Goal: Task Accomplishment & Management: Manage account settings

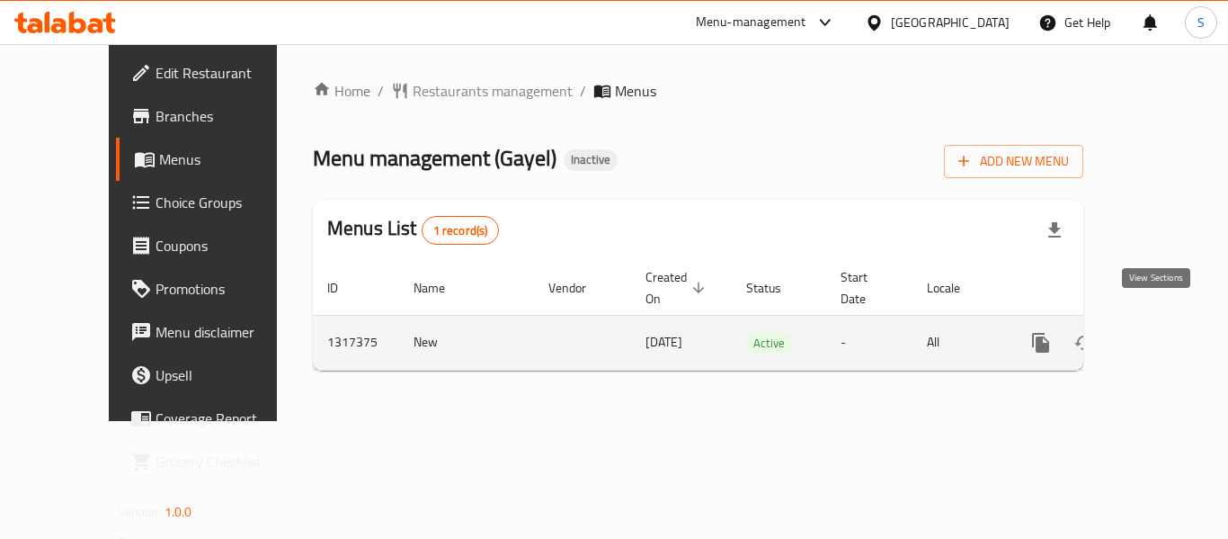
click at [1161, 321] on link "enhanced table" at bounding box center [1170, 342] width 43 height 43
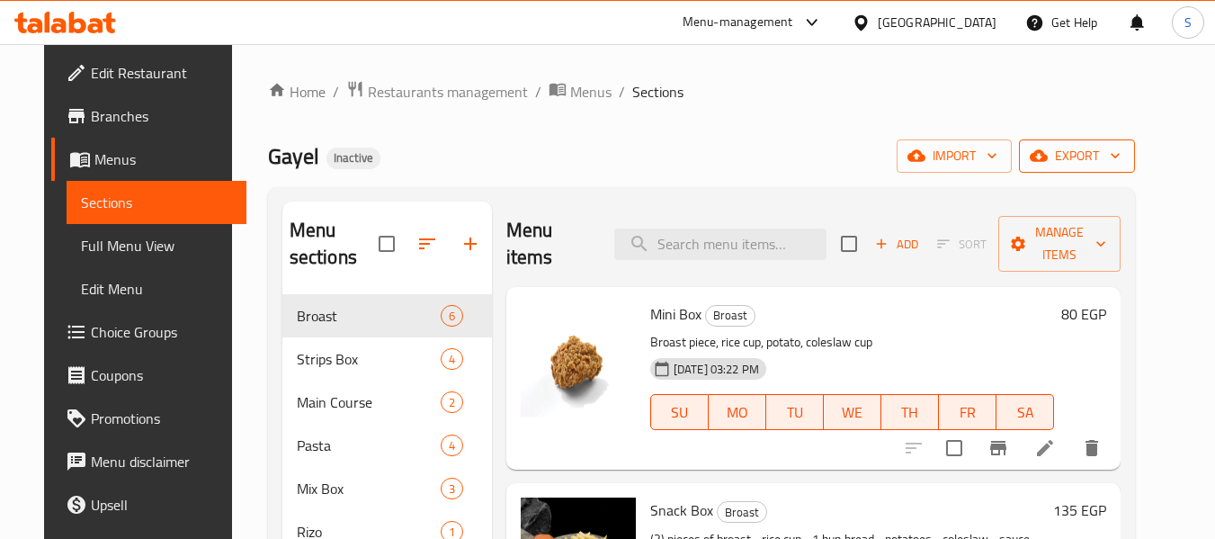
click at [1124, 161] on icon "button" at bounding box center [1115, 156] width 18 height 18
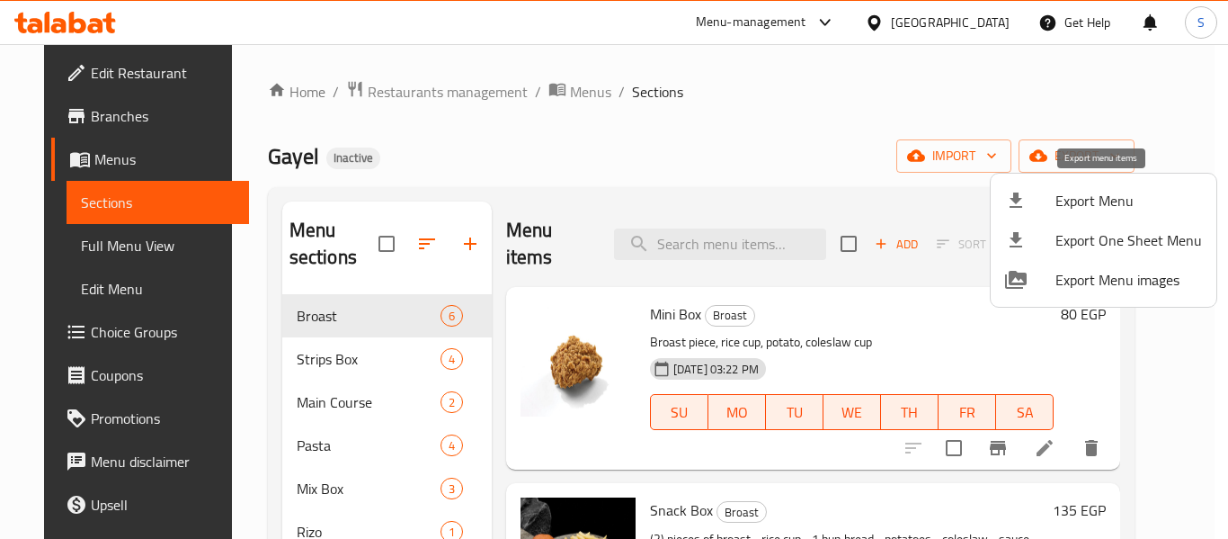
click at [1128, 198] on span "Export Menu" at bounding box center [1129, 201] width 147 height 22
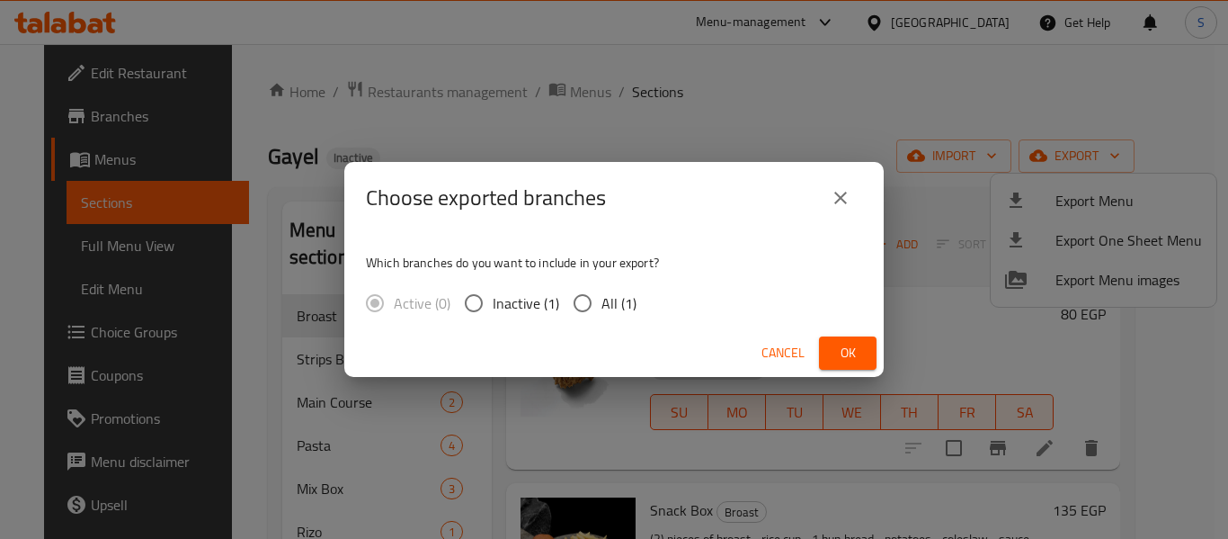
click at [593, 305] on input "All (1)" at bounding box center [583, 303] width 38 height 38
radio input "true"
click at [835, 341] on button "Ok" at bounding box center [848, 352] width 58 height 33
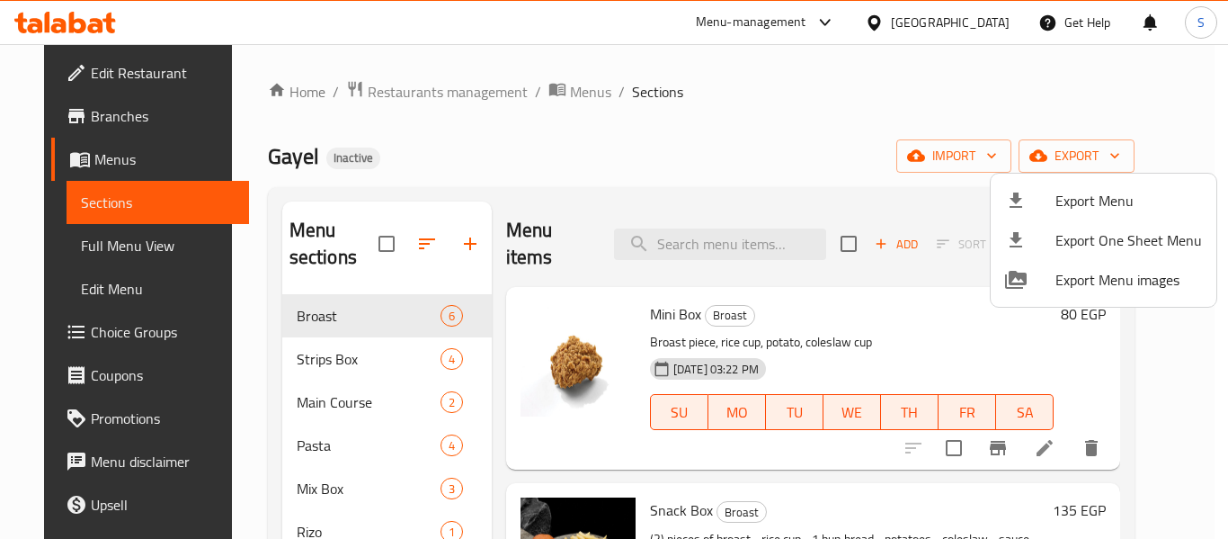
click at [745, 147] on div at bounding box center [614, 269] width 1228 height 539
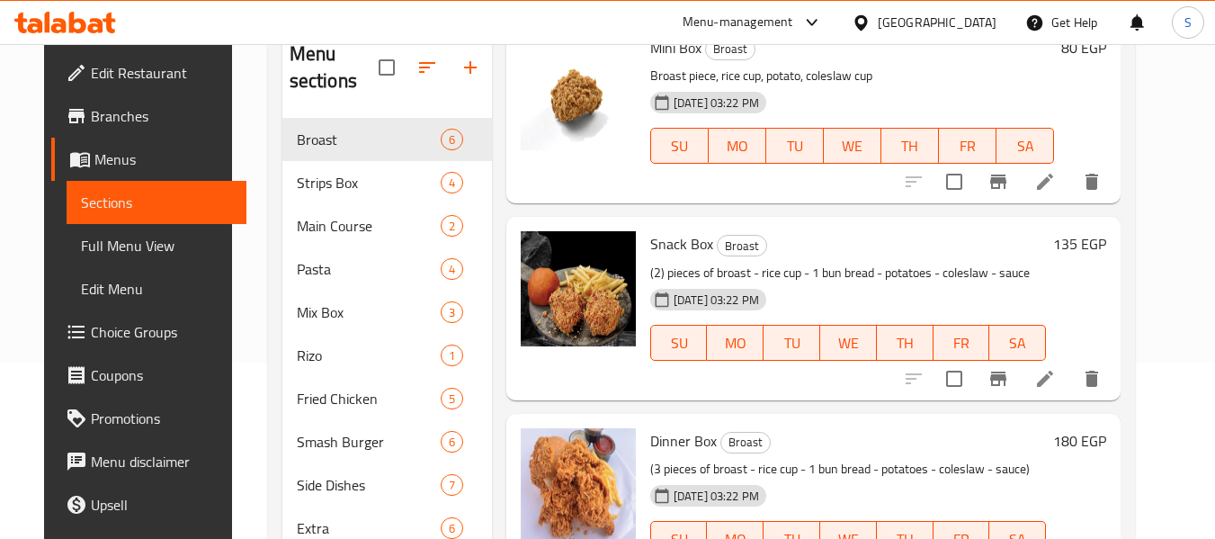
scroll to position [180, 0]
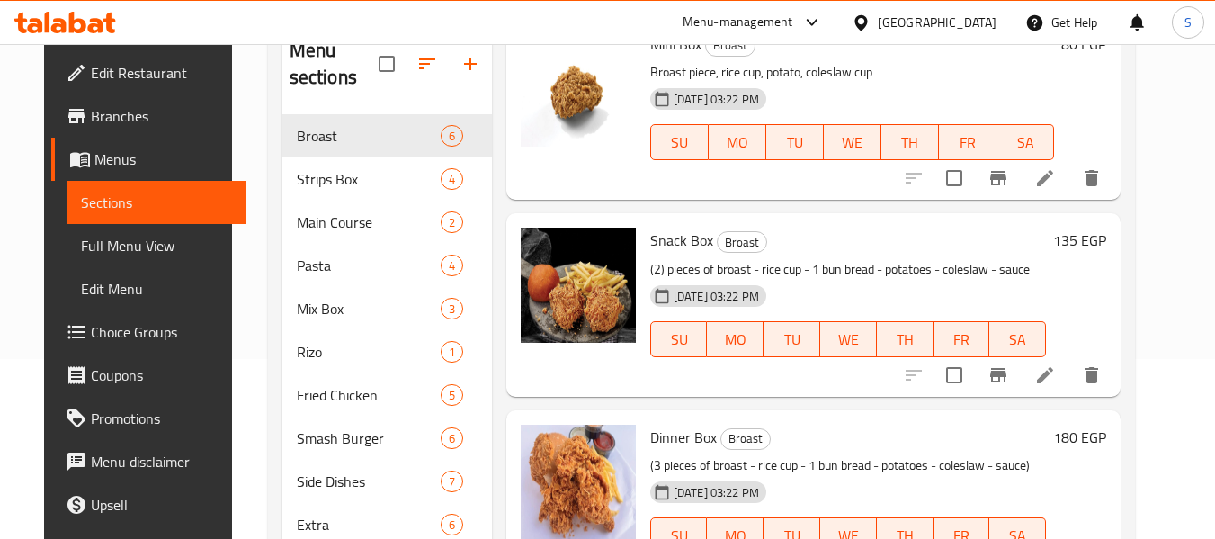
click at [102, 248] on span "Full Menu View" at bounding box center [157, 246] width 152 height 22
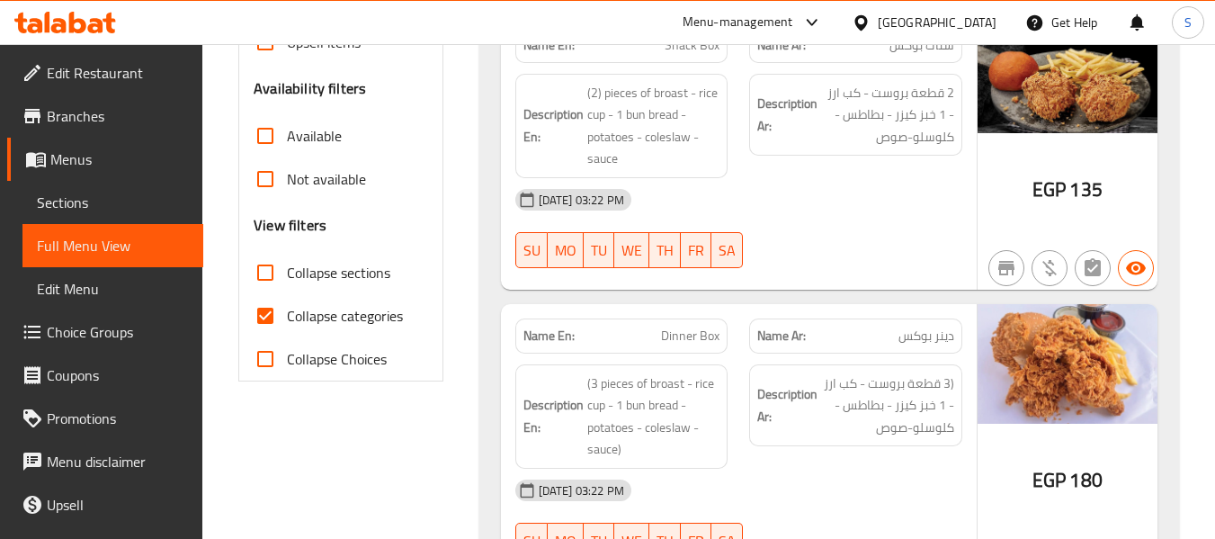
scroll to position [629, 0]
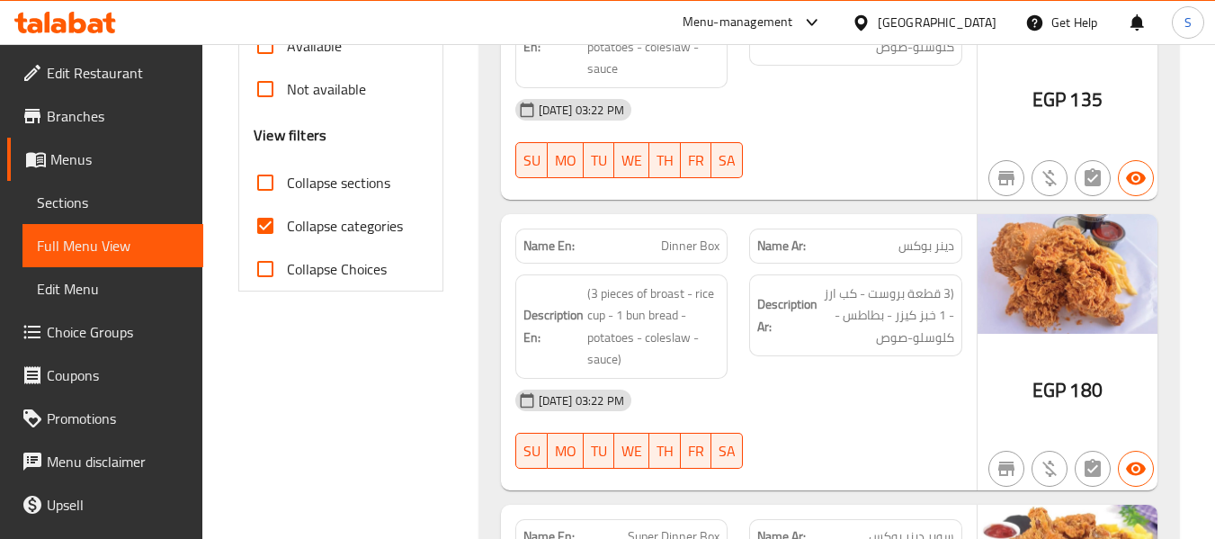
click at [352, 229] on span "Collapse categories" at bounding box center [345, 226] width 116 height 22
click at [287, 229] on input "Collapse categories" at bounding box center [265, 225] width 43 height 43
checkbox input "false"
click at [863, 145] on div "14-10-2025 03:22 PM SU MO TU WE TH FR SA" at bounding box center [738, 138] width 468 height 101
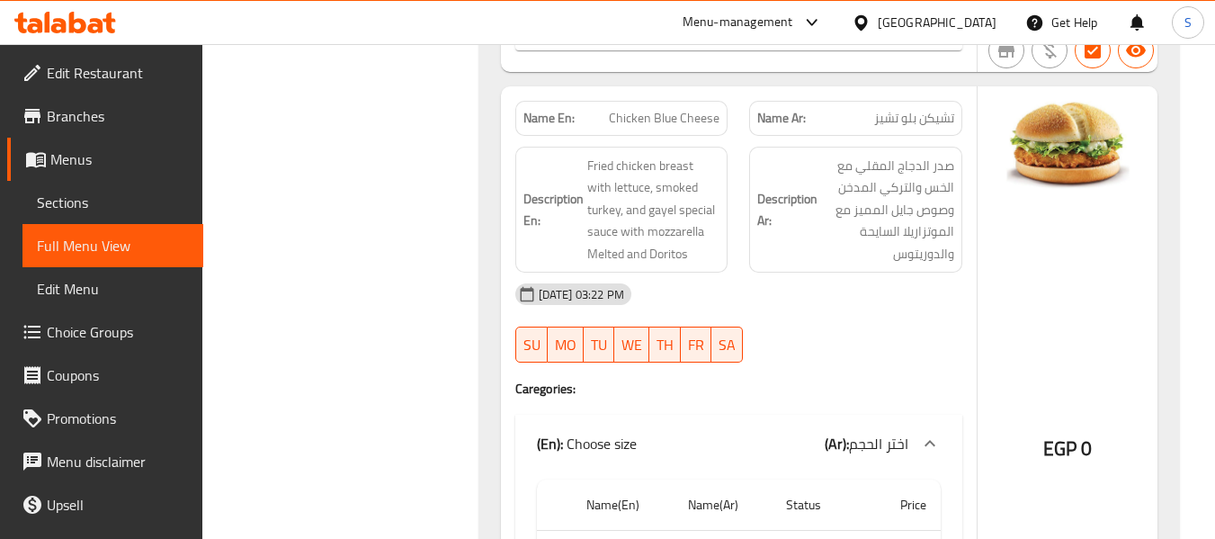
scroll to position [8760, 0]
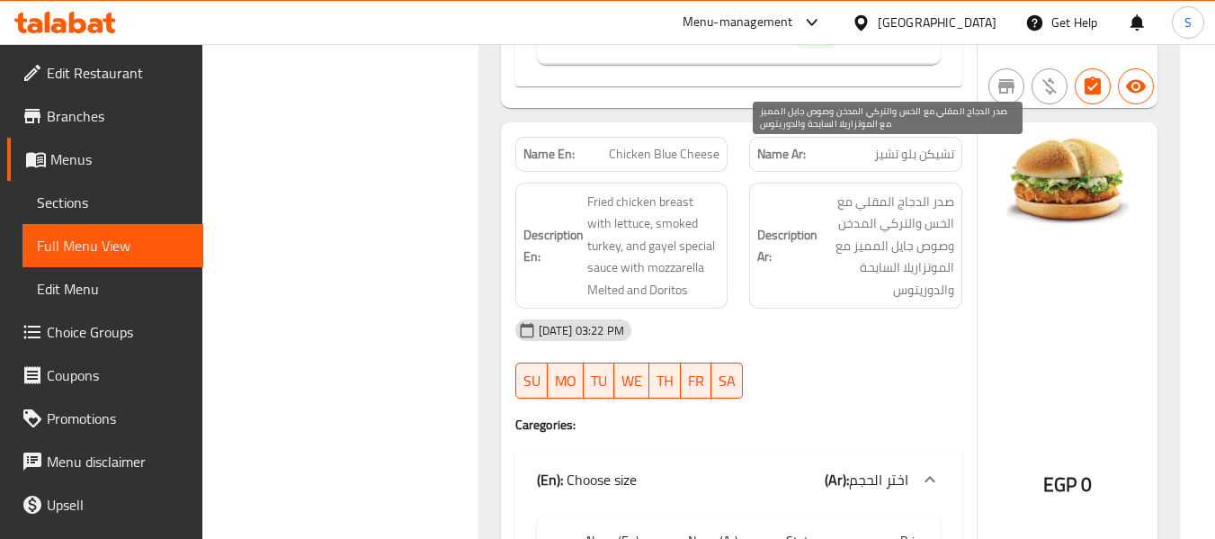
click at [859, 191] on span "صدر الدجاج المقلي مع الخس والتركي المدخن وصوص جايل المميز مع الموتزاريلا السايح…" at bounding box center [887, 246] width 133 height 111
click at [868, 227] on span "صدر الدجاج المقلي مع الخس والتركي المدخن وصوص جايل المميز مع الموتزاريلا السايح…" at bounding box center [887, 246] width 133 height 111
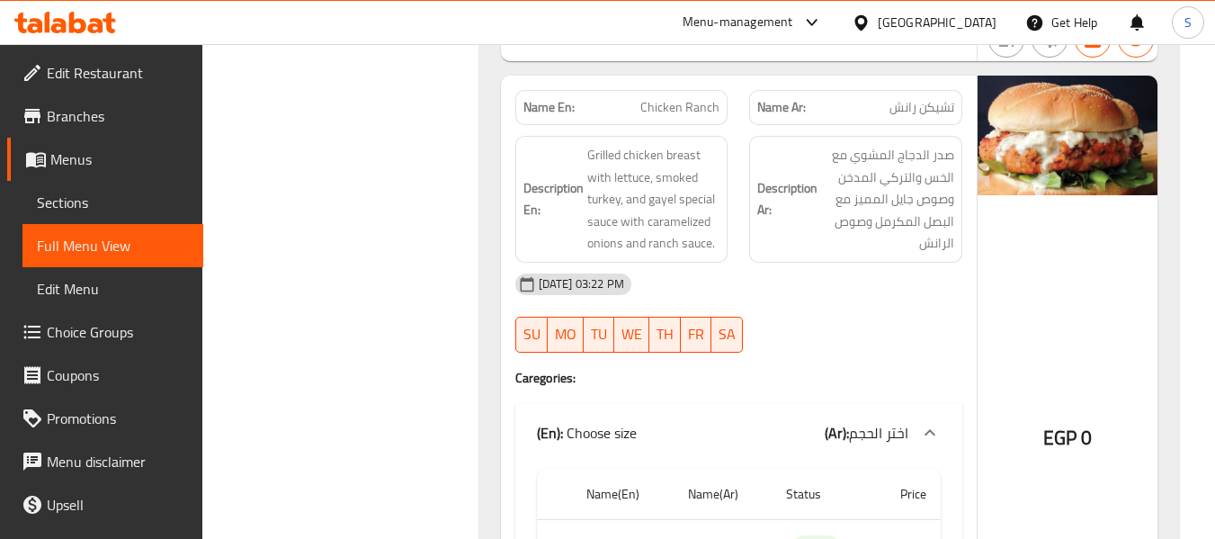
scroll to position [9389, 0]
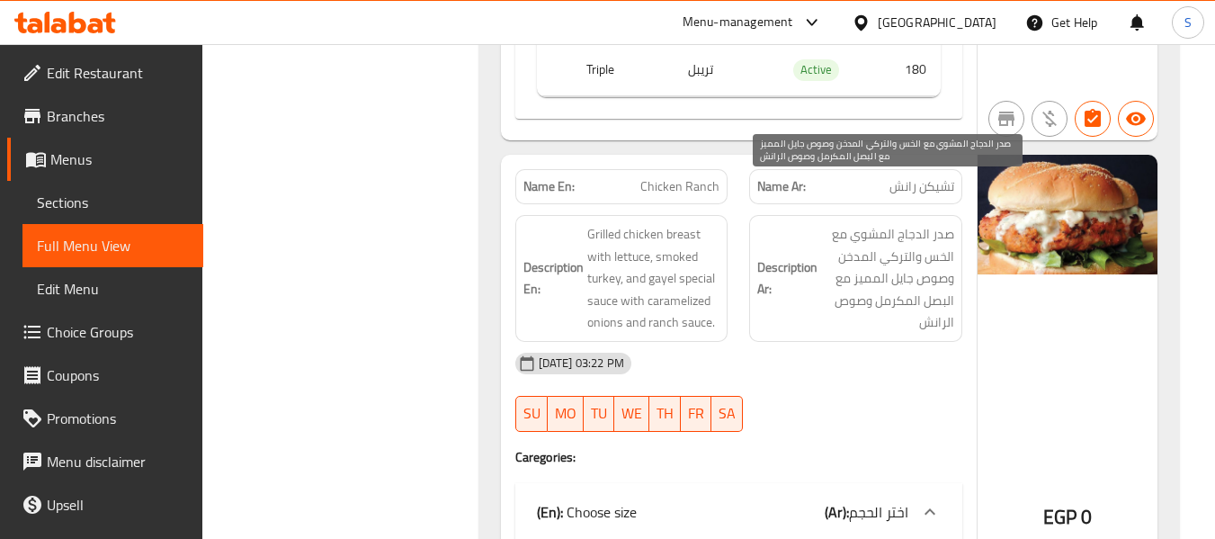
click at [846, 223] on span "صدر الدجاج المشوي مع الخس والتركي المدخن وصوص جايل المميز مع البصل المكرمل وصوص…" at bounding box center [887, 278] width 133 height 111
click at [932, 280] on span "صدر الدجاج المشوي مع الخس والتركي المدخن وصوص جايل المميز مع البصل المكرمل وصوص…" at bounding box center [887, 278] width 133 height 111
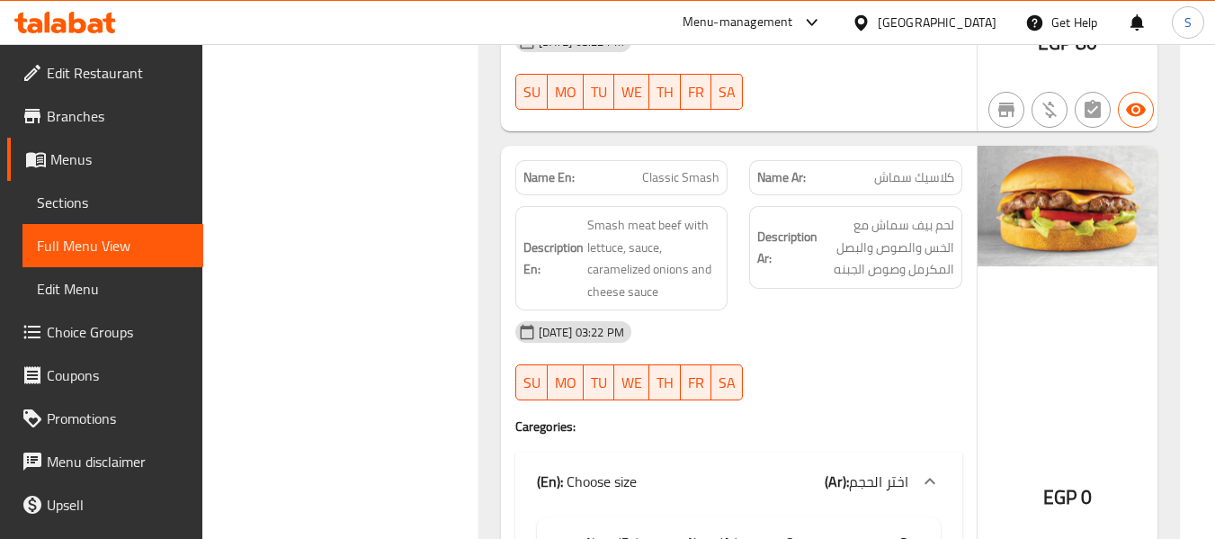
scroll to position [11068, 0]
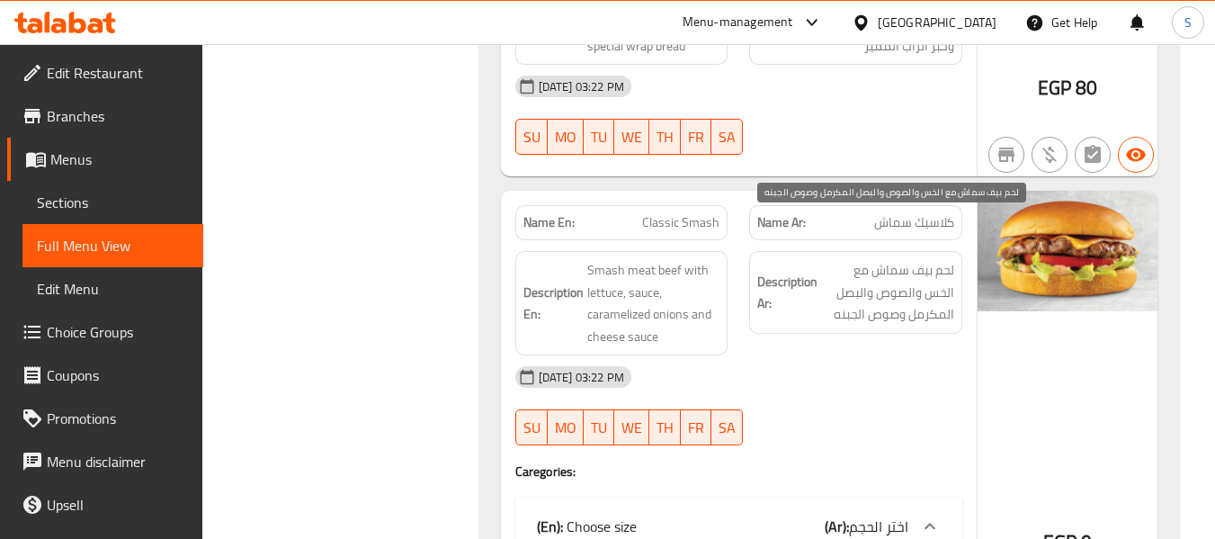
click at [927, 259] on span "لحم بيف سماش مع الخس والصوص والبصل المكرمل وصوص الجبنه" at bounding box center [887, 292] width 133 height 67
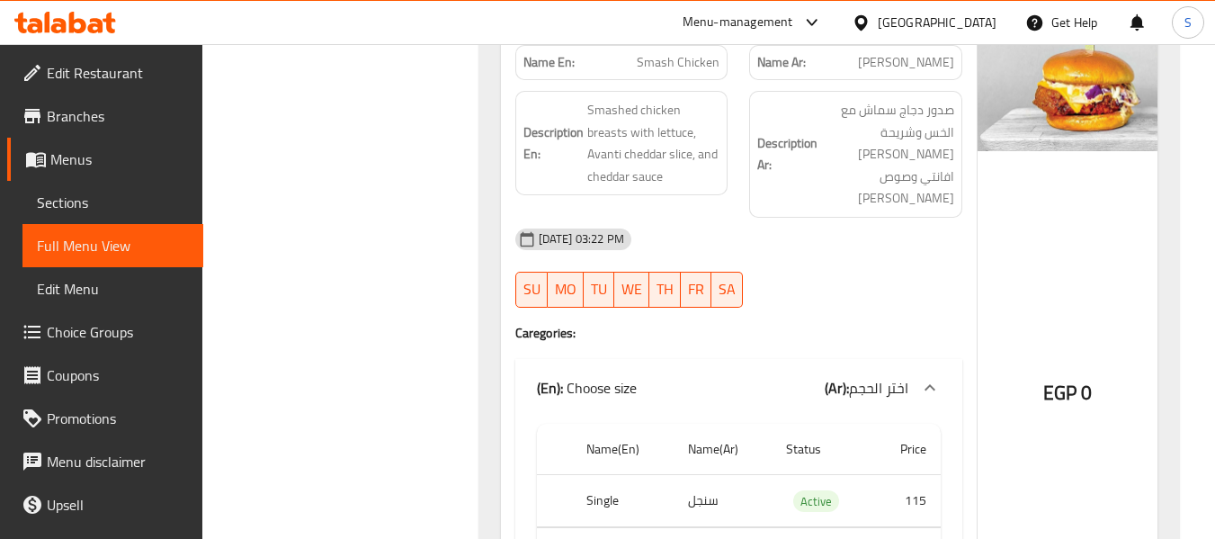
scroll to position [11788, 0]
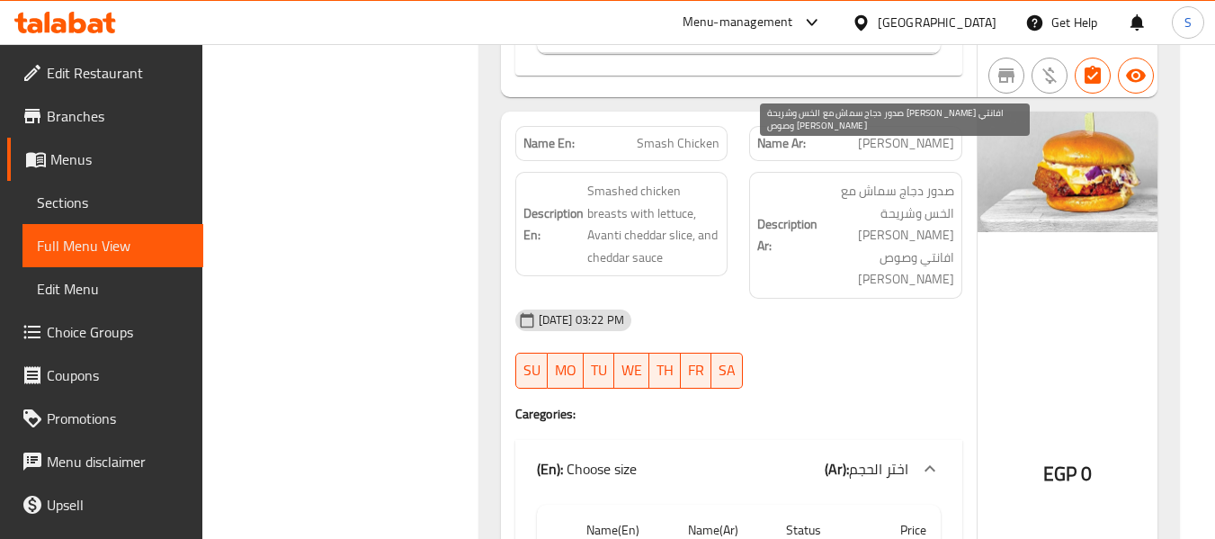
click at [852, 180] on span "صدور دجاج سماش مع الخس وشريحة الشيدر افانتي وصوص الشيدر" at bounding box center [887, 235] width 133 height 111
click at [861, 197] on span "صدور دجاج سماش مع الخس وشريحة الشيدر افانتي وصوص الشيدر" at bounding box center [887, 235] width 133 height 111
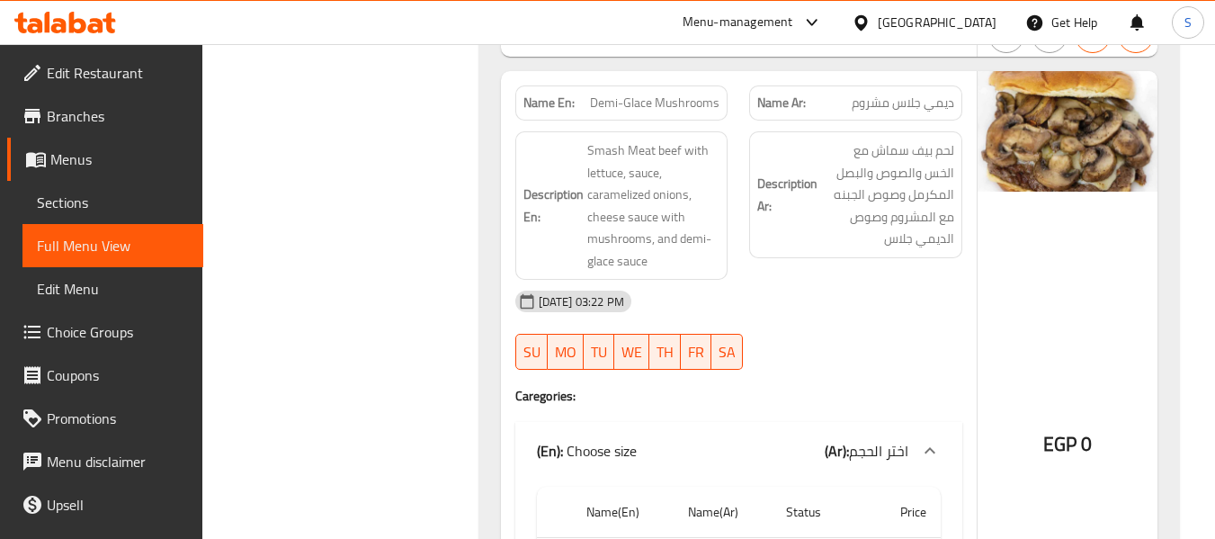
scroll to position [12417, 0]
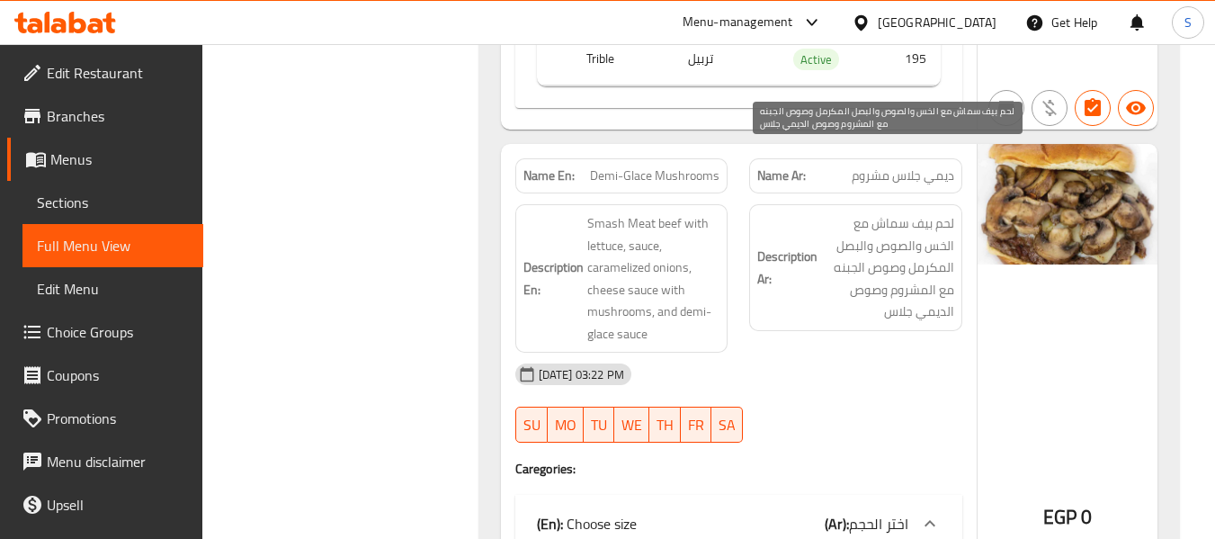
click at [836, 212] on span "لحم بيف سماش مع الخس والصوص والبصل المكرمل وصوص الجبنه مع المشروم وصوص الديمي ج…" at bounding box center [887, 267] width 133 height 111
drag, startPoint x: 836, startPoint y: 164, endPoint x: 841, endPoint y: 145, distance: 19.4
click at [837, 212] on span "لحم بيف سماش مع الخس والصوص والبصل المكرمل وصوص الجبنه مع المشروم وصوص الديمي ج…" at bounding box center [887, 267] width 133 height 111
click at [936, 252] on span "لحم بيف سماش مع الخس والصوص والبصل المكرمل وصوص الجبنه مع المشروم وصوص الديمي ج…" at bounding box center [887, 267] width 133 height 111
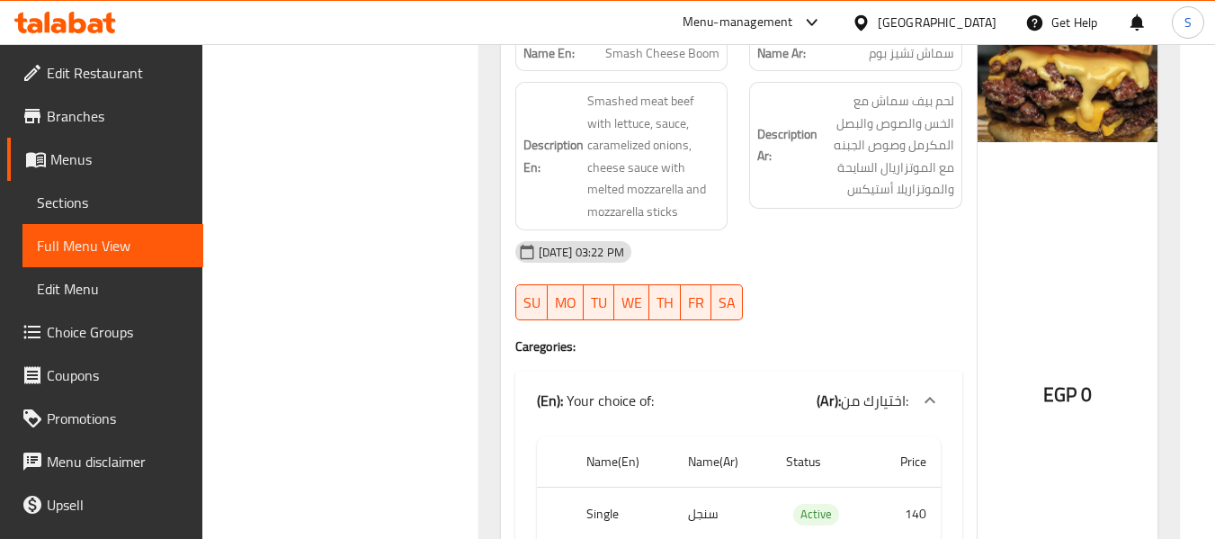
scroll to position [13136, 0]
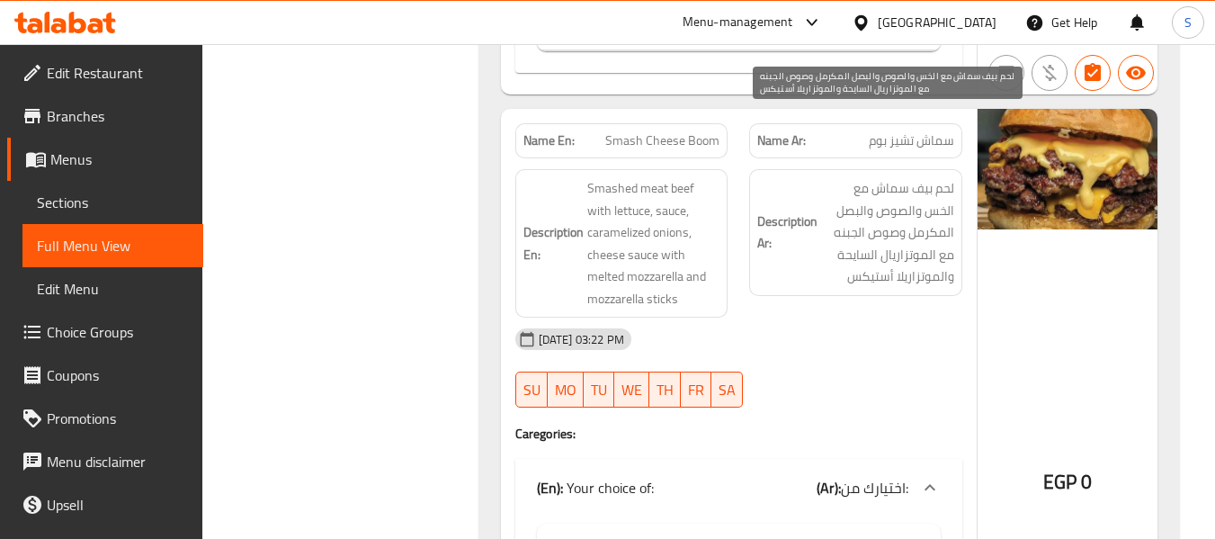
click at [849, 177] on span "لحم بيف سماش مع الخس والصوص والبصل المكرمل وصوص الجبنه مع الموتزاريال السايحة و…" at bounding box center [887, 232] width 133 height 111
click at [873, 187] on span "لحم بيف سماش مع الخس والصوص والبصل المكرمل وصوص الجبنه مع الموتزاريال السايحة و…" at bounding box center [887, 232] width 133 height 111
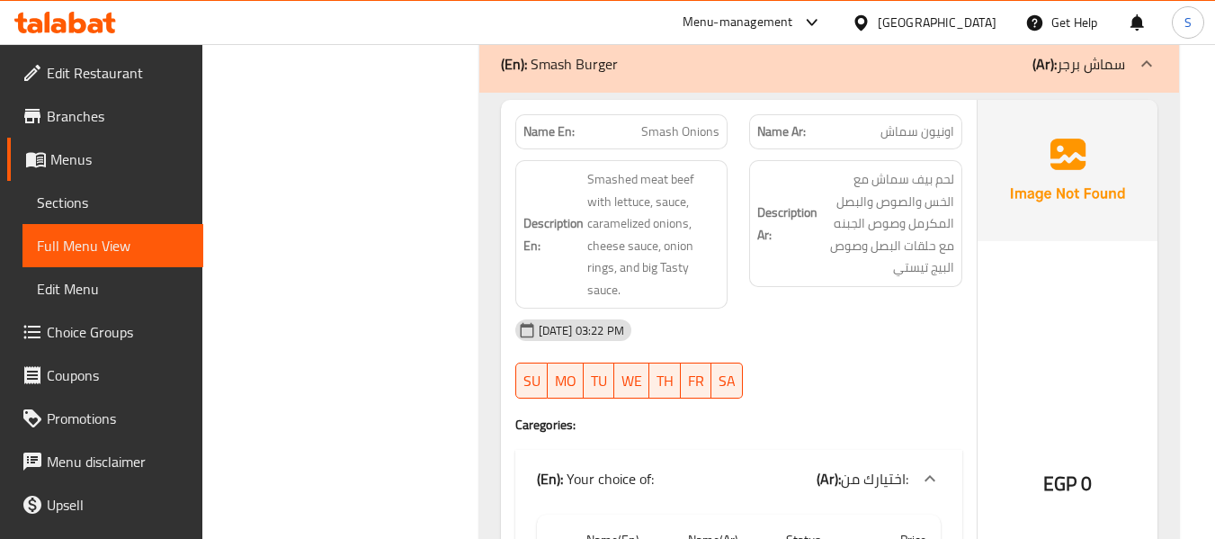
scroll to position [10205, 0]
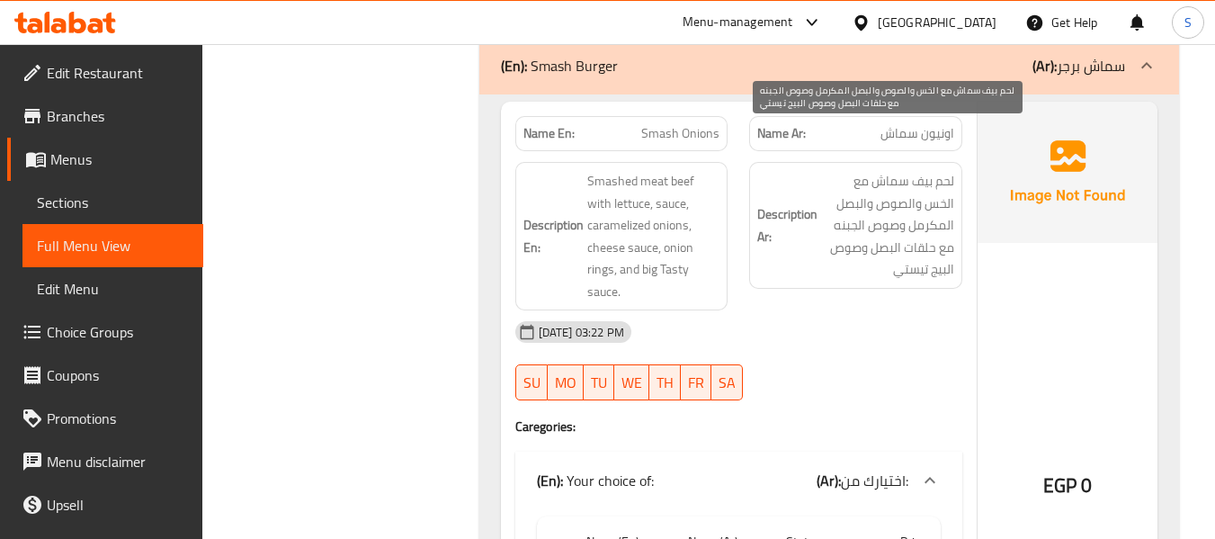
click at [848, 170] on span "لحم بيف سماش مع الخس والصوص والبصل المكرمل وصوص الجبنه مع حلقات البصل وصوص البي…" at bounding box center [887, 225] width 133 height 111
click at [930, 201] on span "لحم بيف سماش مع الخس والصوص والبصل المكرمل وصوص الجبنه مع حلقات البصل وصوص البي…" at bounding box center [887, 225] width 133 height 111
click at [929, 228] on span "لحم بيف سماش مع الخس والصوص والبصل المكرمل وصوص الجبنه مع حلقات البصل وصوص البي…" at bounding box center [887, 225] width 133 height 111
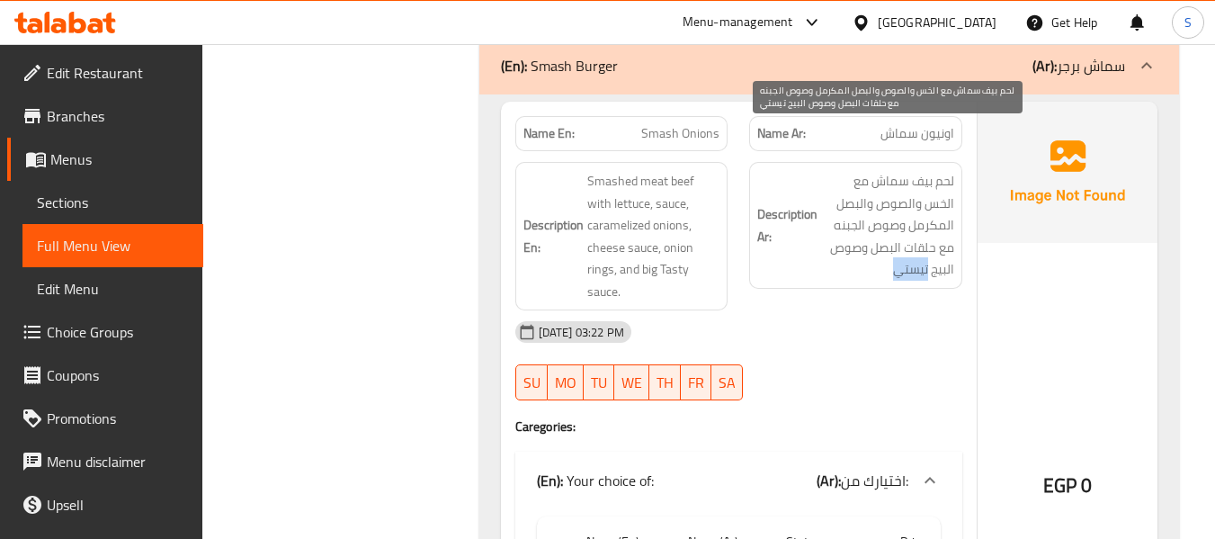
click at [929, 228] on span "لحم بيف سماش مع الخس والصوص والبصل المكرمل وصوص الجبنه مع حلقات البصل وصوص البي…" at bounding box center [887, 225] width 133 height 111
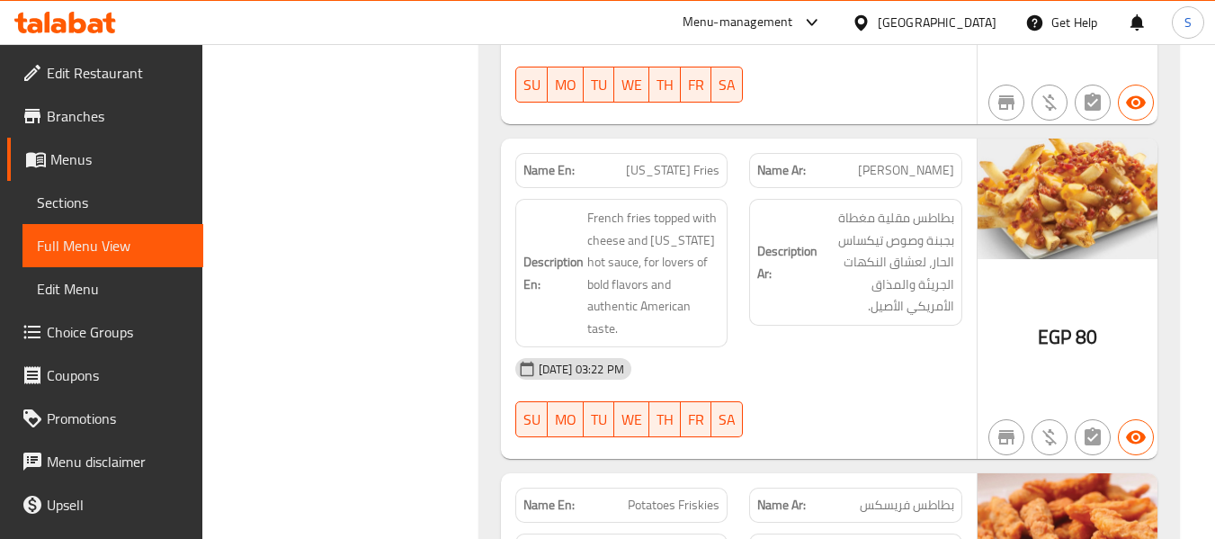
scroll to position [14895, 0]
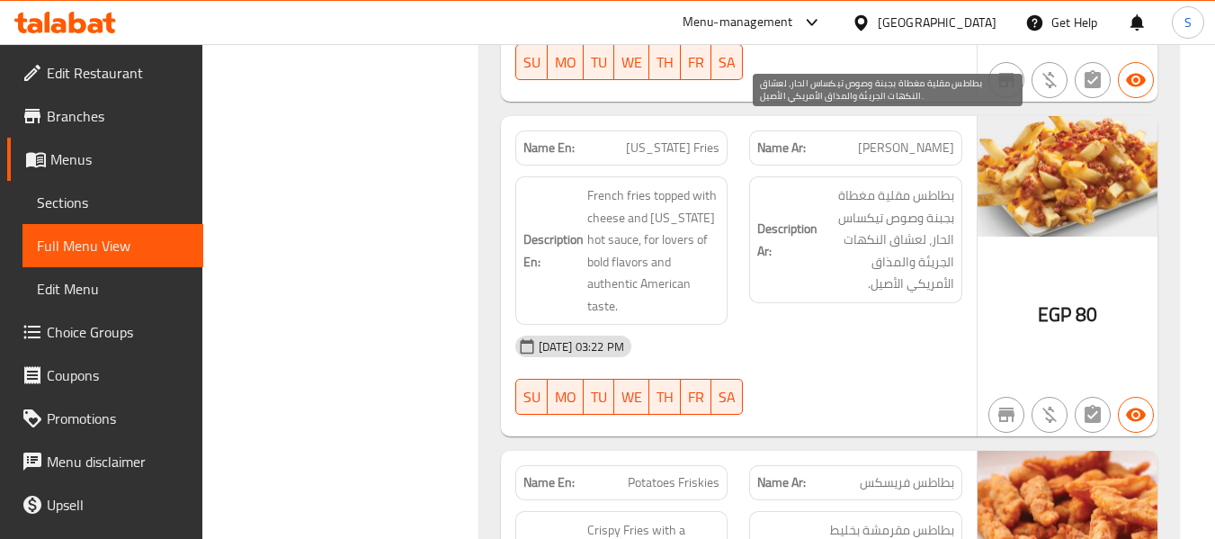
click at [936, 184] on span "بطاطس مقلية مغطاة بجبنة وصوص تيكساس الحار، لعشاق النكهات الجريئة والمذاق الأمري…" at bounding box center [887, 239] width 133 height 111
click at [938, 213] on span "بطاطس مقلية مغطاة بجبنة وصوص تيكساس الحار، لعشاق النكهات الجريئة والمذاق الأمري…" at bounding box center [887, 239] width 133 height 111
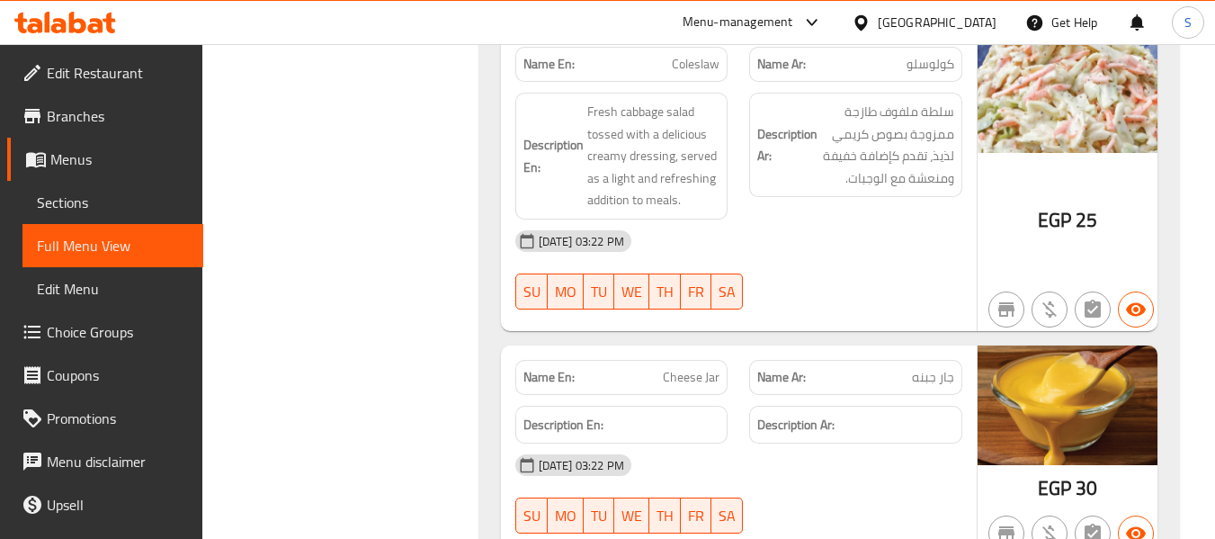
scroll to position [16424, 0]
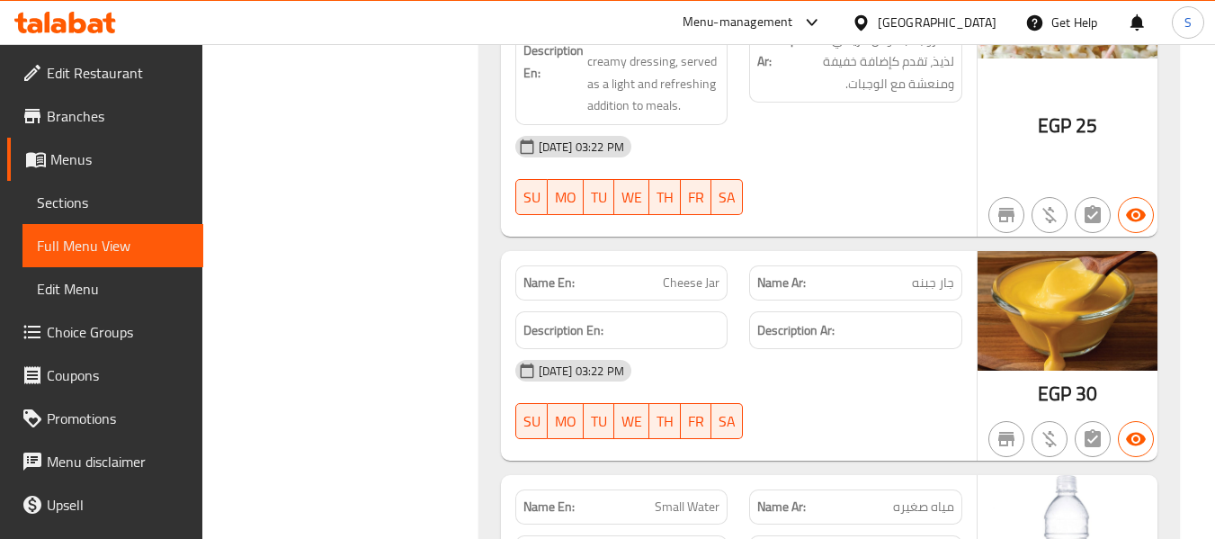
click at [696, 273] on span "Cheese Jar" at bounding box center [691, 282] width 57 height 19
copy span "Cheese Jar"
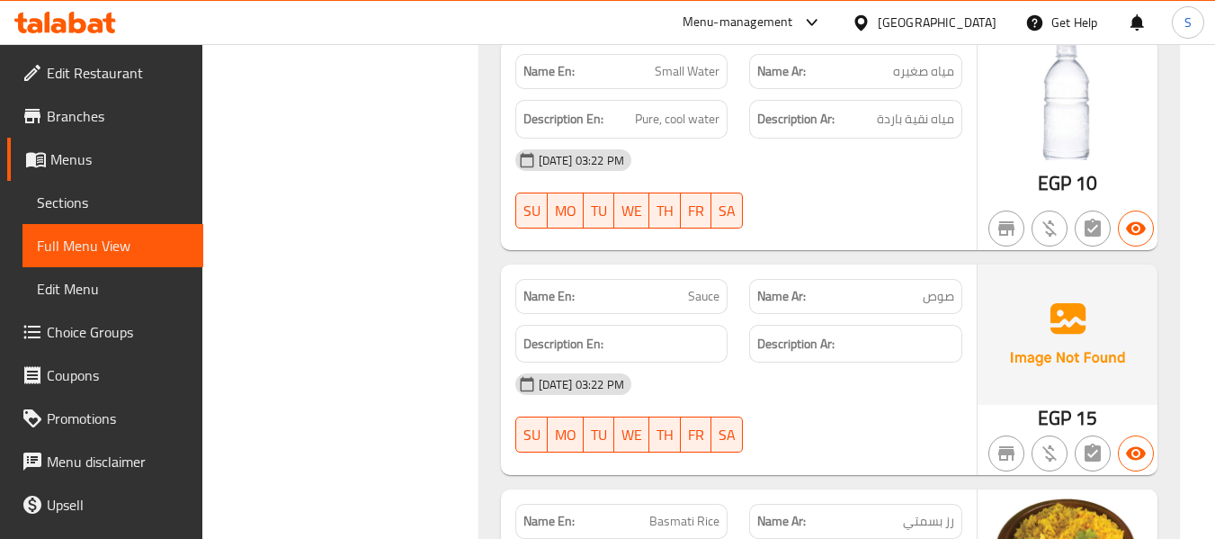
scroll to position [16873, 0]
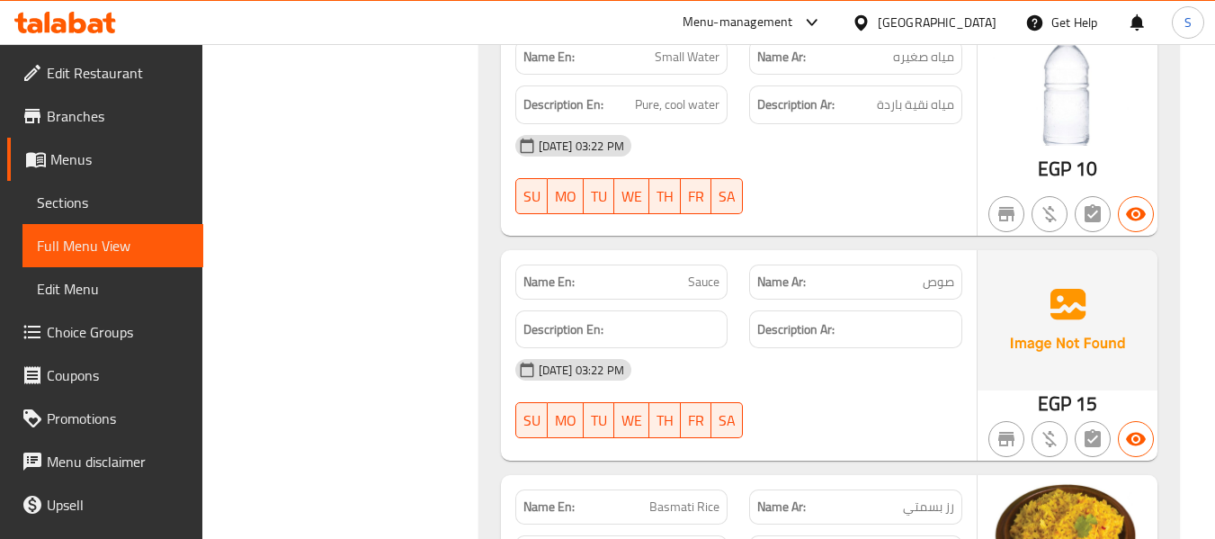
click at [709, 272] on span "Sauce" at bounding box center [703, 281] width 31 height 19
copy span "Sauce"
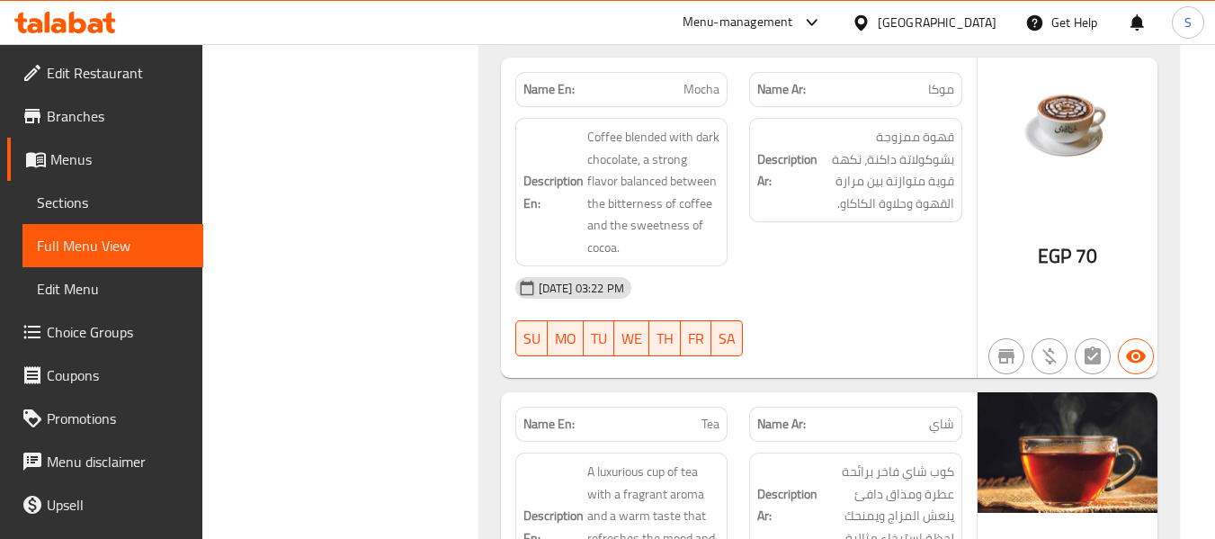
scroll to position [23352, 0]
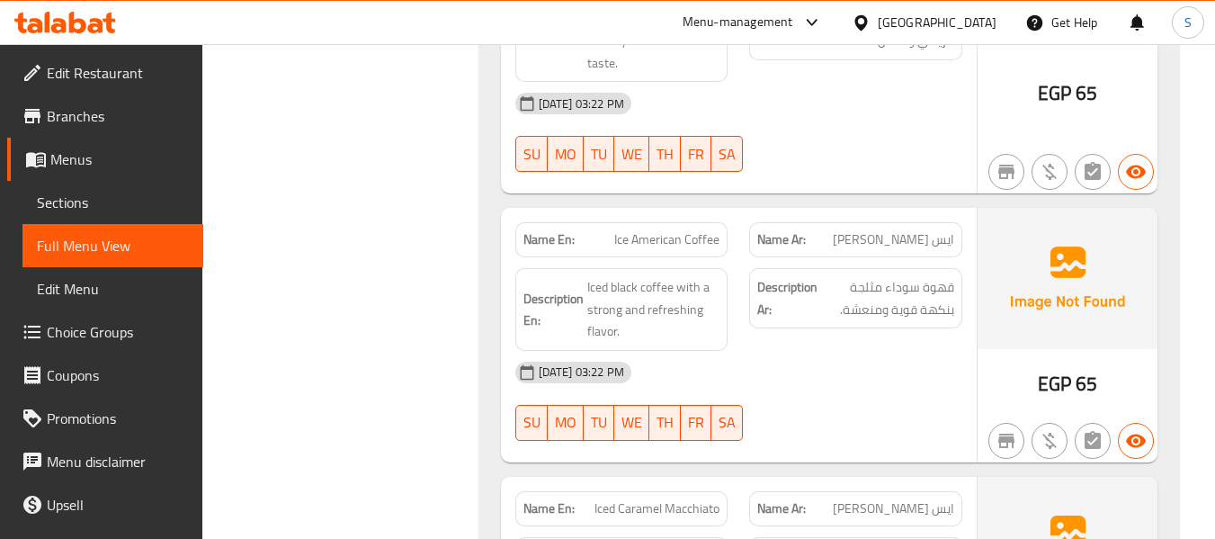
scroll to position [26793, 0]
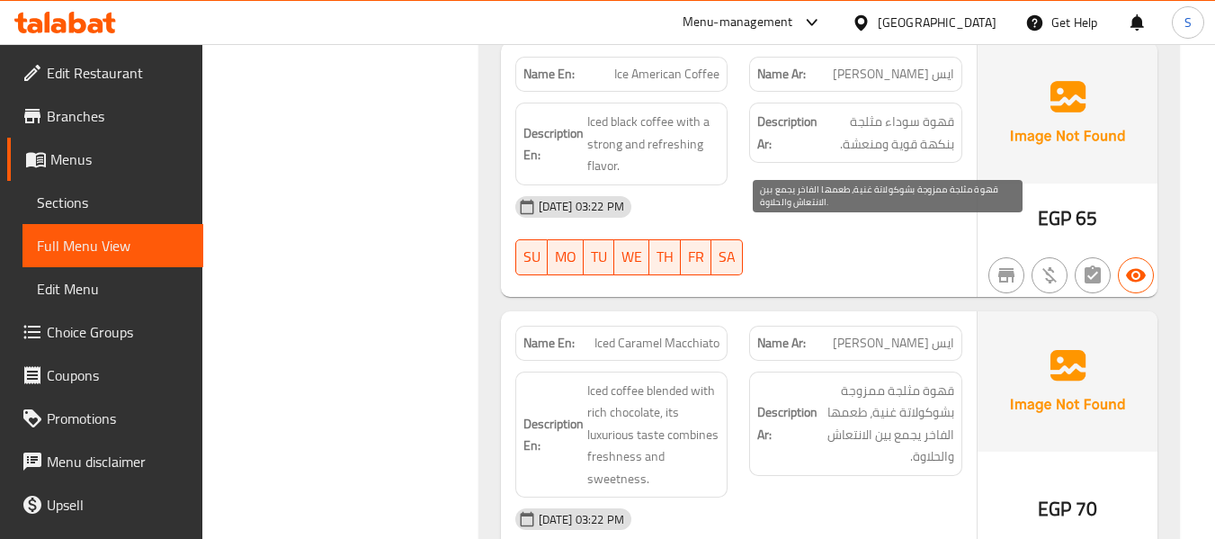
click at [907, 379] on span "قهوة مثلجة ممزوجة بشوكولاتة غنية، طعمها الفاخر يجمع بين الانتعاش والحلاوة." at bounding box center [887, 423] width 133 height 88
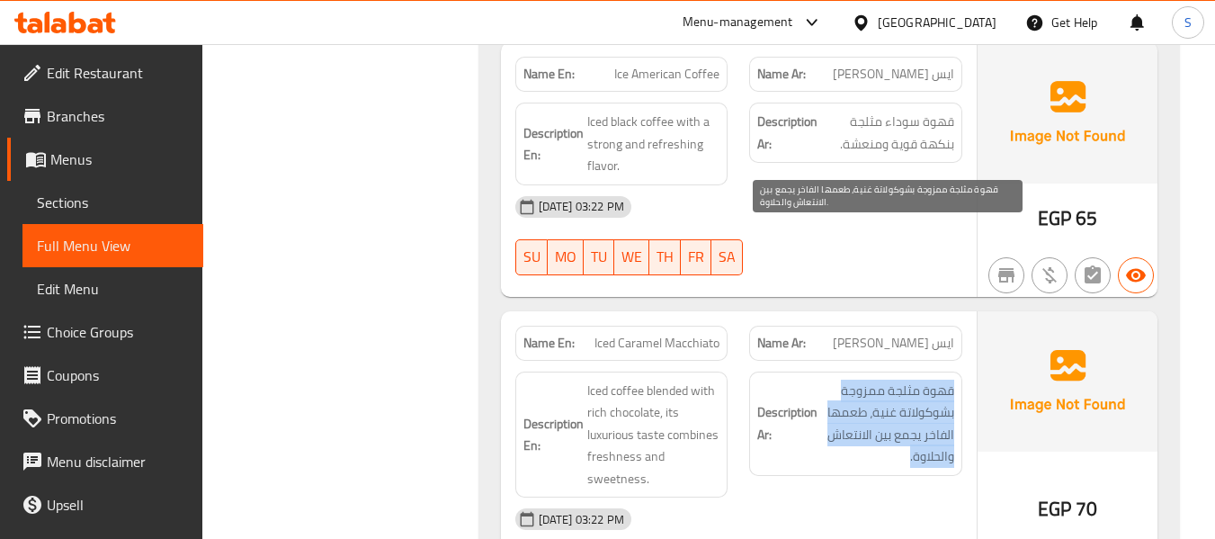
copy div "قهوة مثلجة ممزوجة بشوكولاتة غنية، طعمها الفاخر يجمع بين الانتعاش والحلاوة."
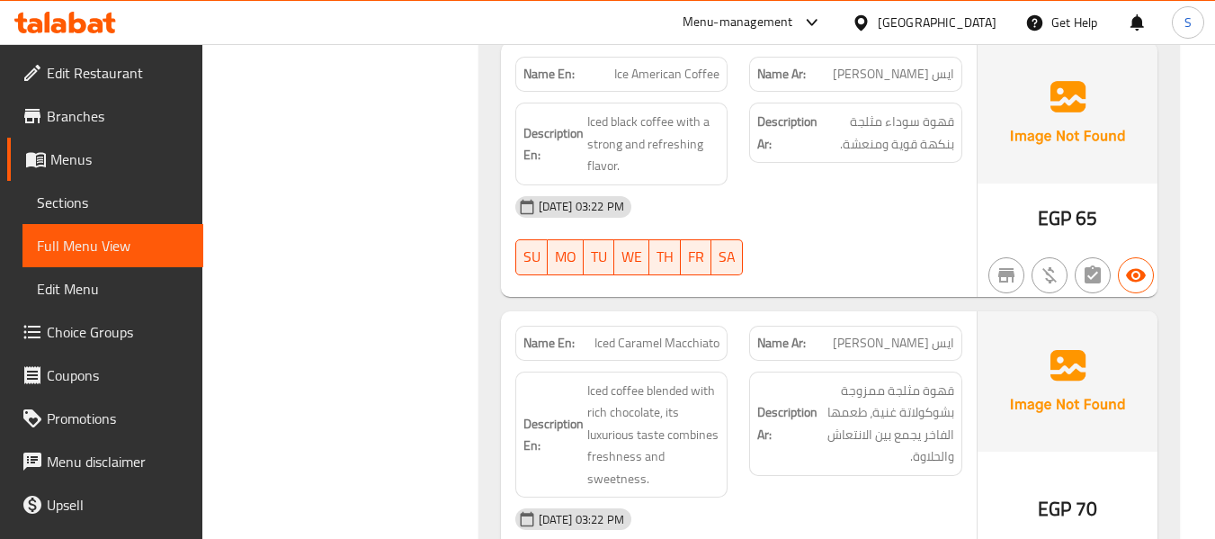
click at [697, 334] on span "Iced Caramel Macchiato" at bounding box center [656, 343] width 125 height 19
copy span "Iced Caramel Macchiato"
click at [674, 334] on span "Iced Caramel Macchiato" at bounding box center [656, 343] width 125 height 19
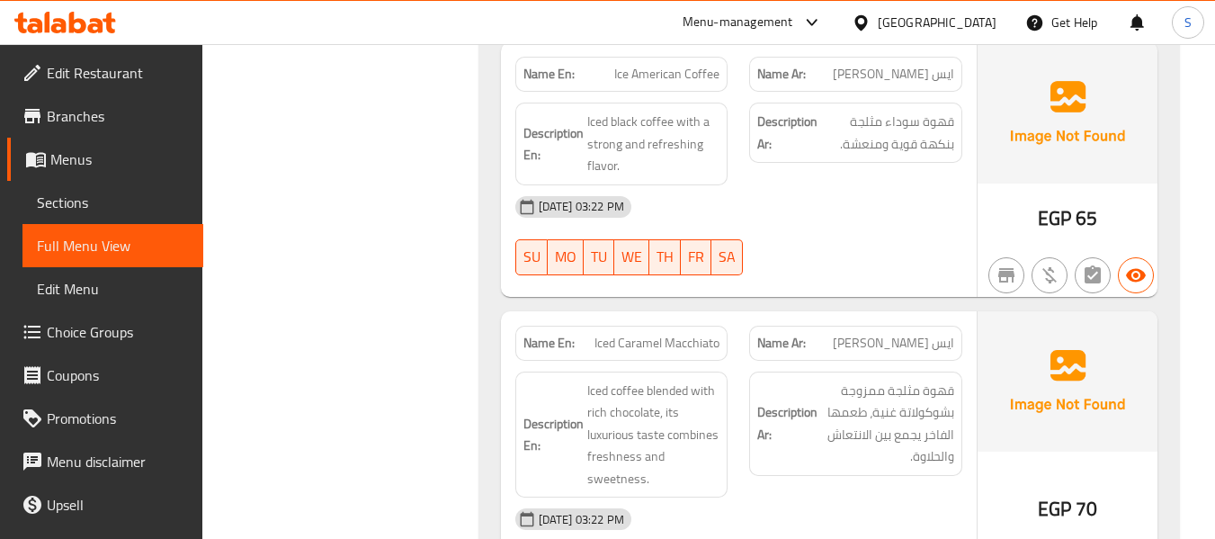
click at [674, 334] on span "Iced Caramel Macchiato" at bounding box center [656, 343] width 125 height 19
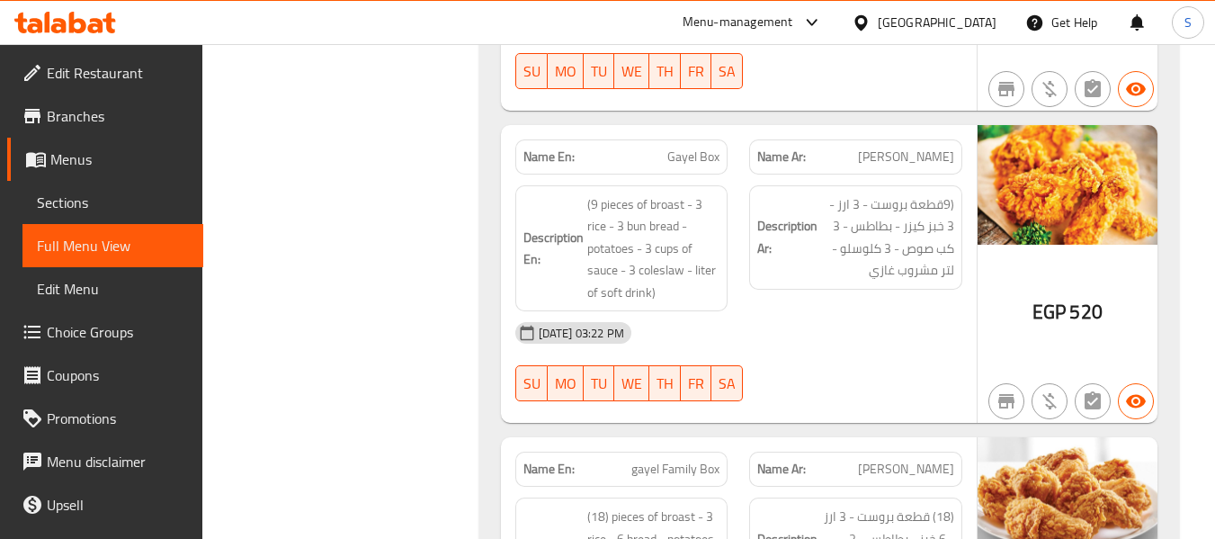
scroll to position [1612, 0]
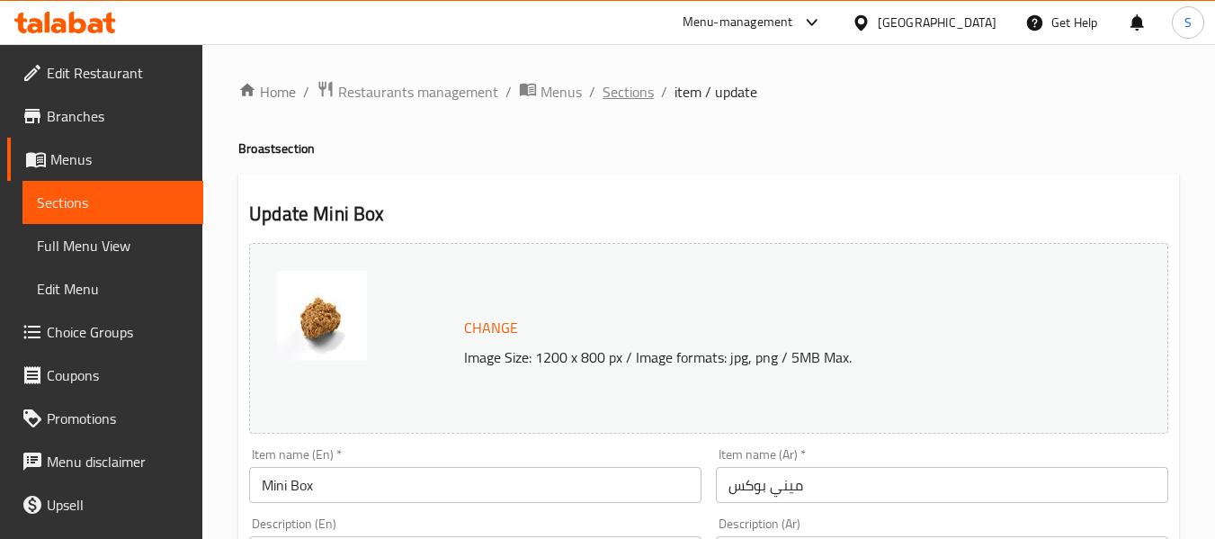
click at [639, 99] on span "Sections" at bounding box center [627, 92] width 51 height 22
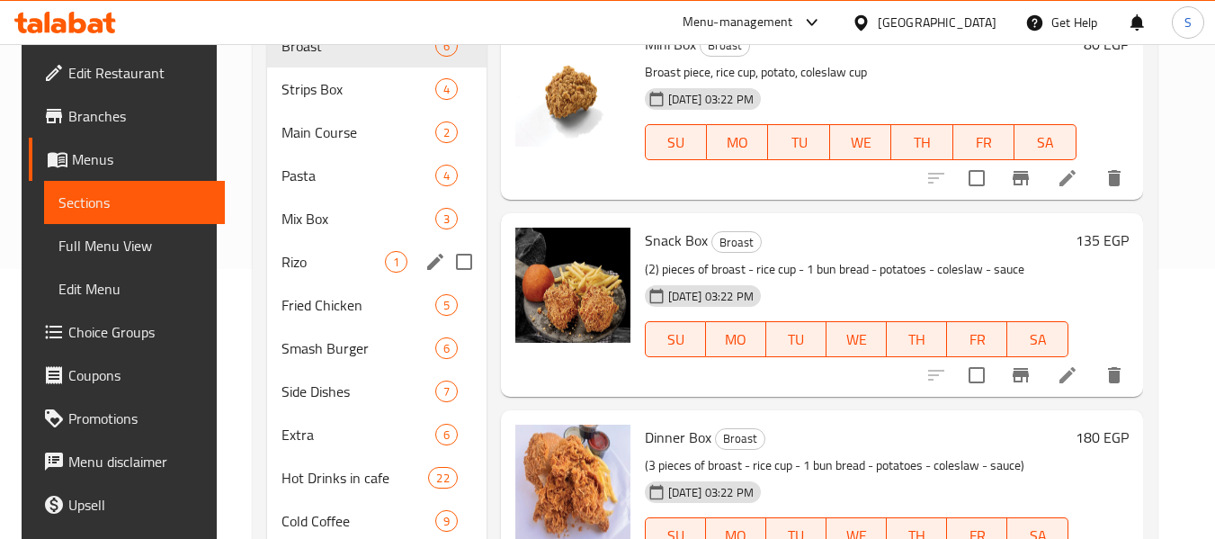
scroll to position [360, 0]
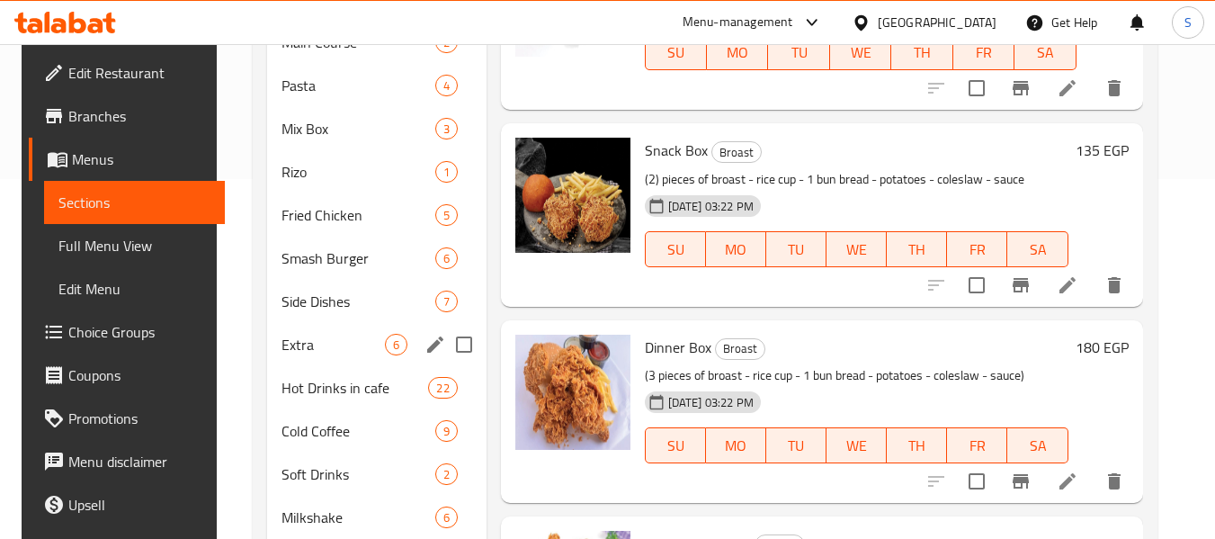
click at [305, 358] on div "Extra 6" at bounding box center [376, 344] width 219 height 43
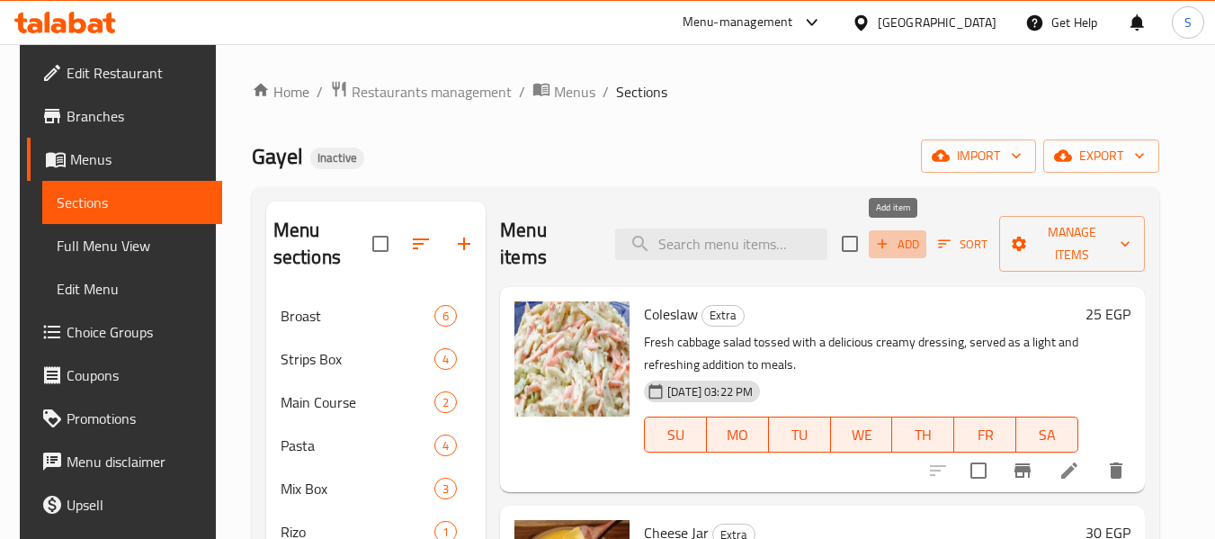
click at [897, 247] on span "Add" at bounding box center [897, 244] width 49 height 21
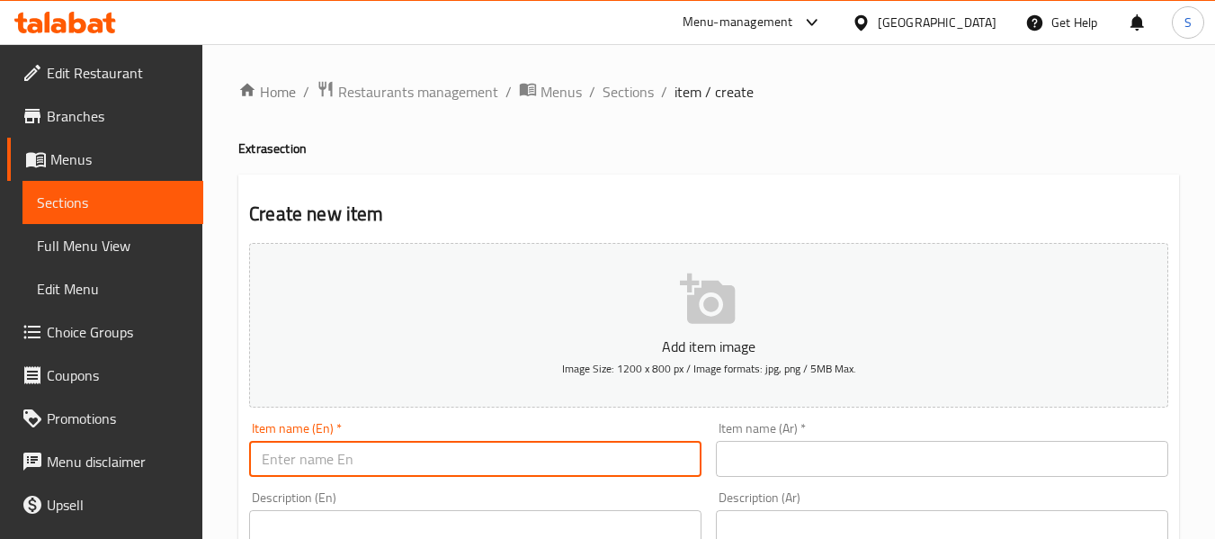
paste input "Soft Drink"
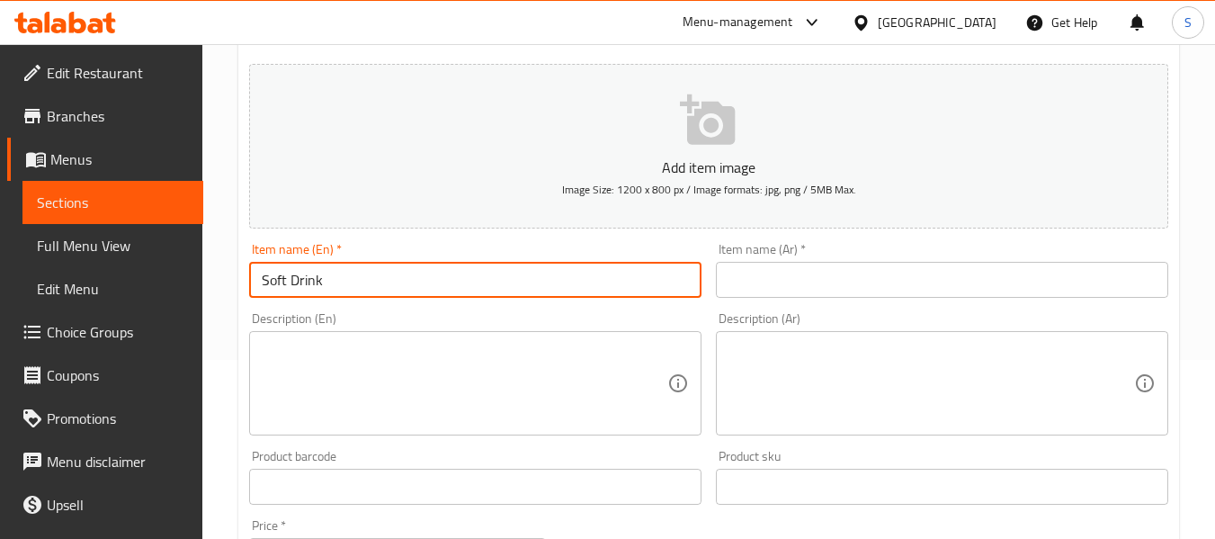
scroll to position [180, 0]
type input "Soft Drink"
click at [813, 274] on input "text" at bounding box center [942, 279] width 452 height 36
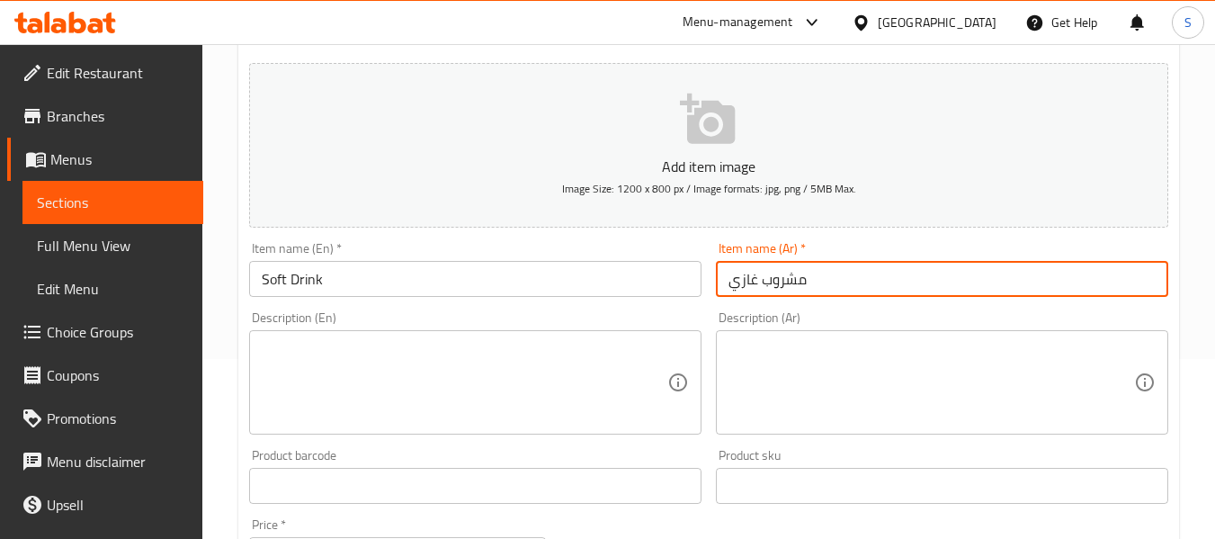
type input "مشروب غازي"
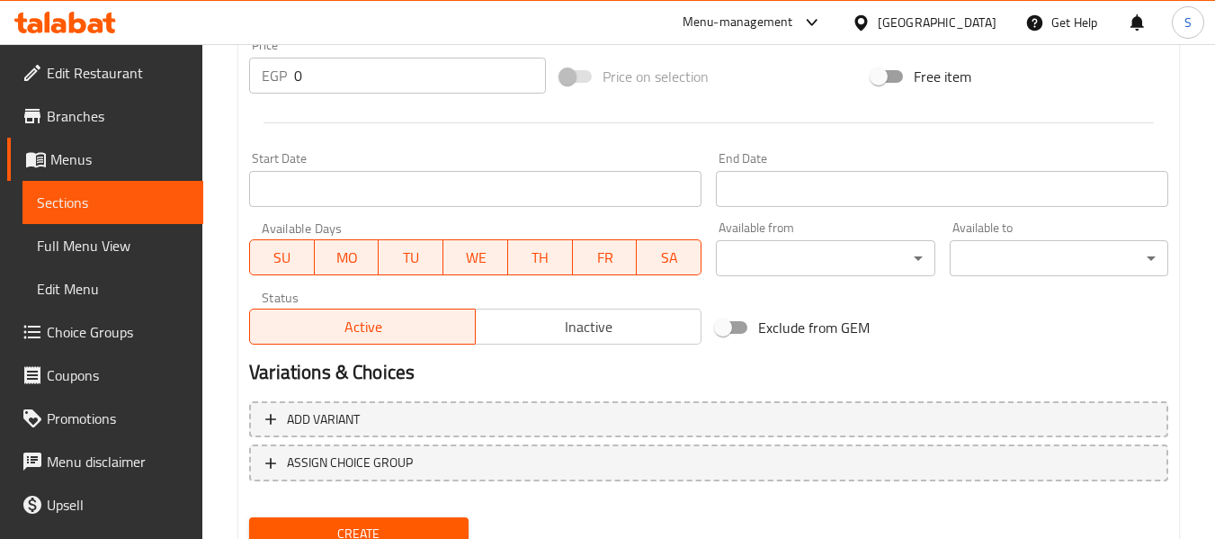
scroll to position [629, 0]
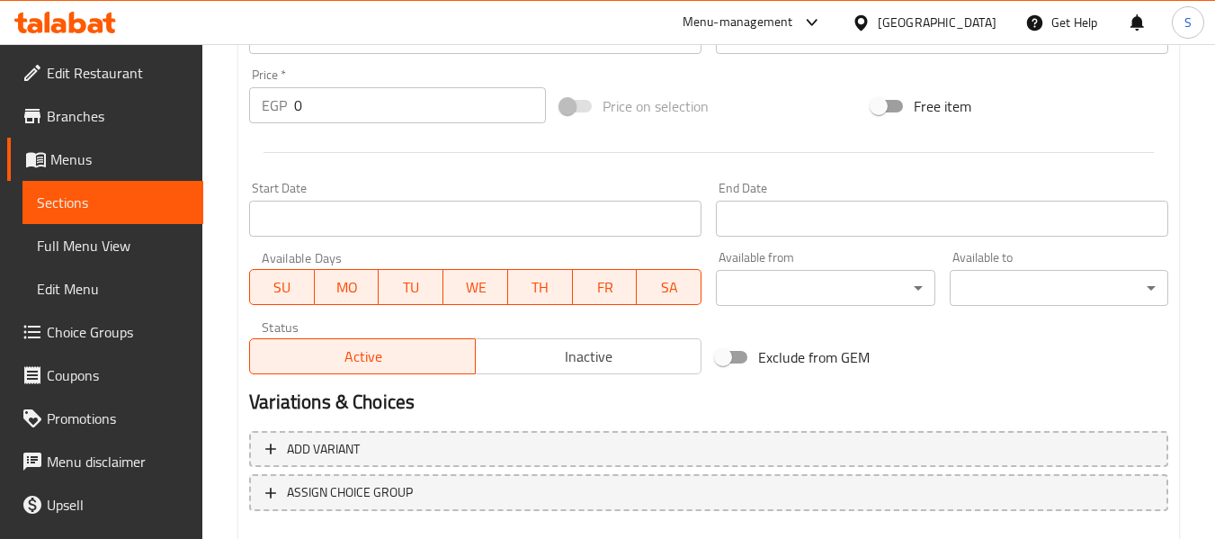
click at [298, 112] on input "0" at bounding box center [420, 105] width 252 height 36
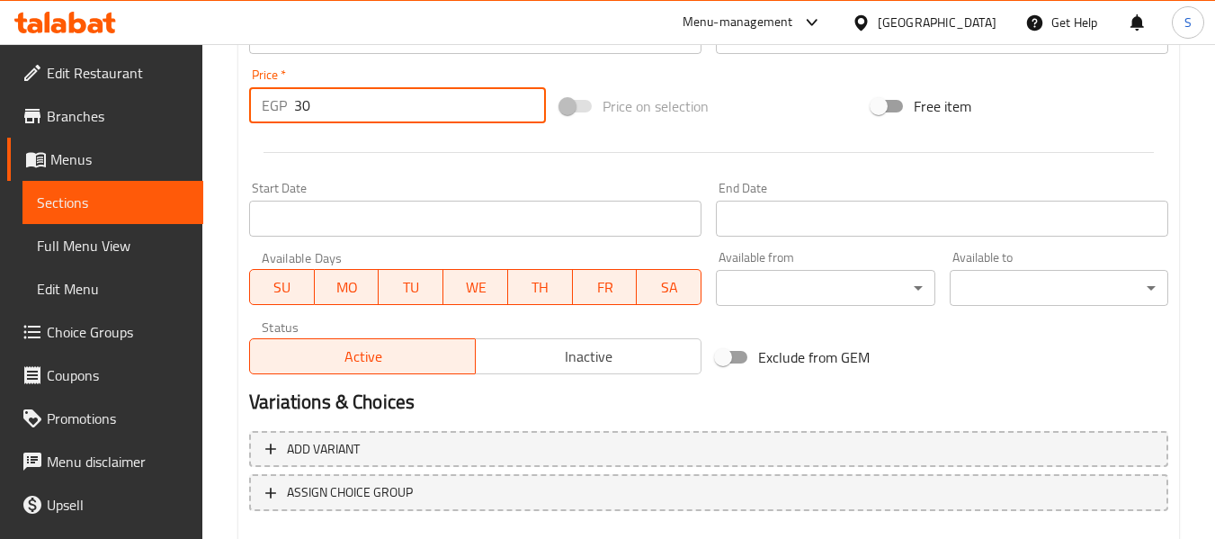
scroll to position [732, 0]
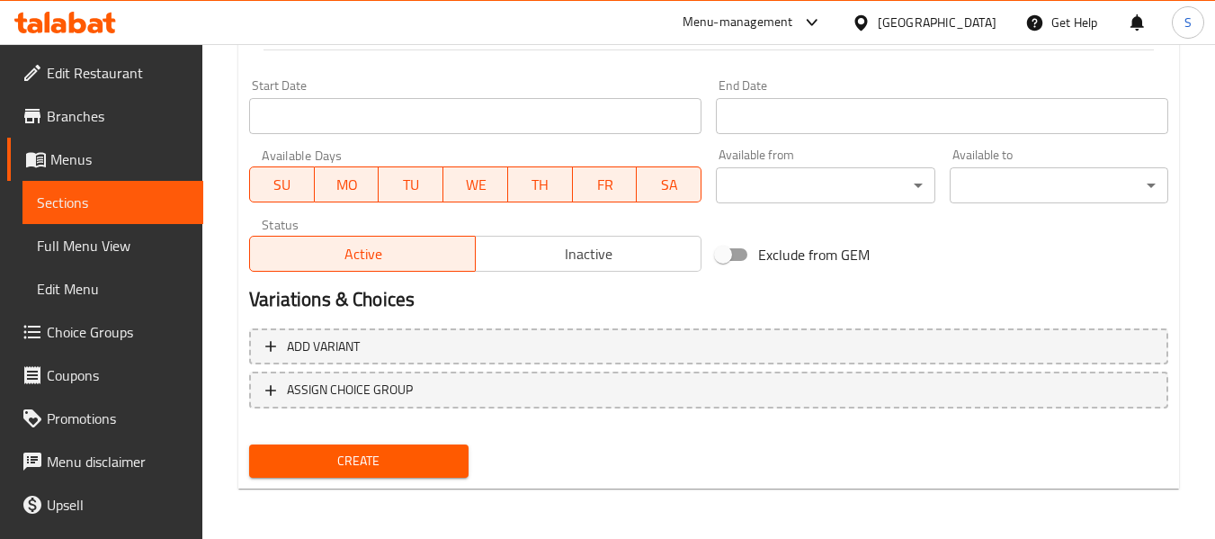
type input "30"
click at [377, 463] on span "Create" at bounding box center [358, 461] width 190 height 22
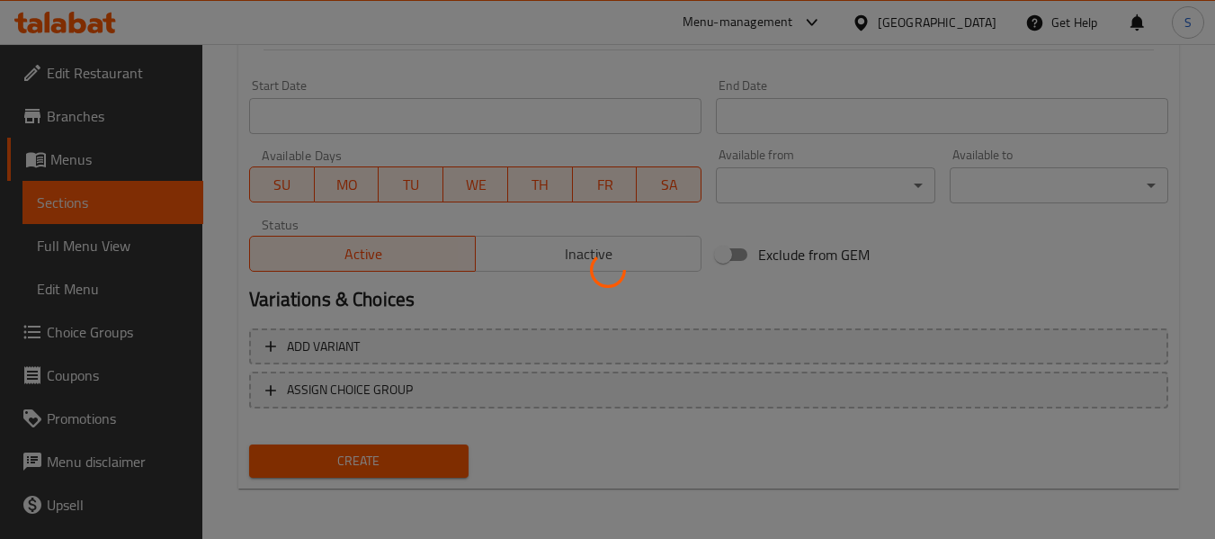
type input "0"
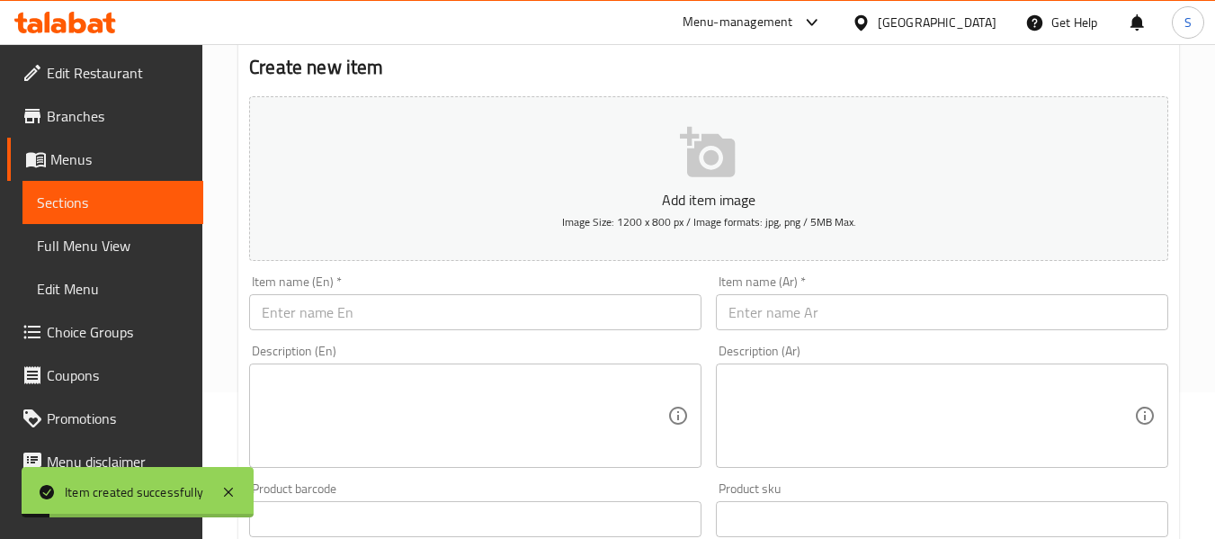
scroll to position [0, 0]
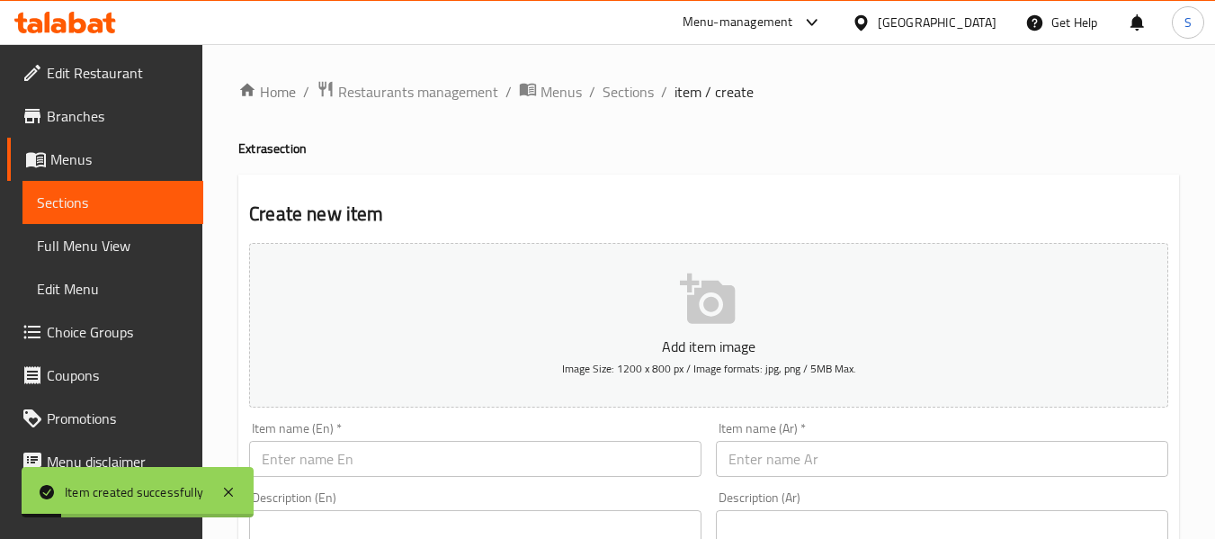
drag, startPoint x: 642, startPoint y: 96, endPoint x: 813, endPoint y: 4, distance: 194.3
click at [642, 96] on span "Sections" at bounding box center [627, 92] width 51 height 22
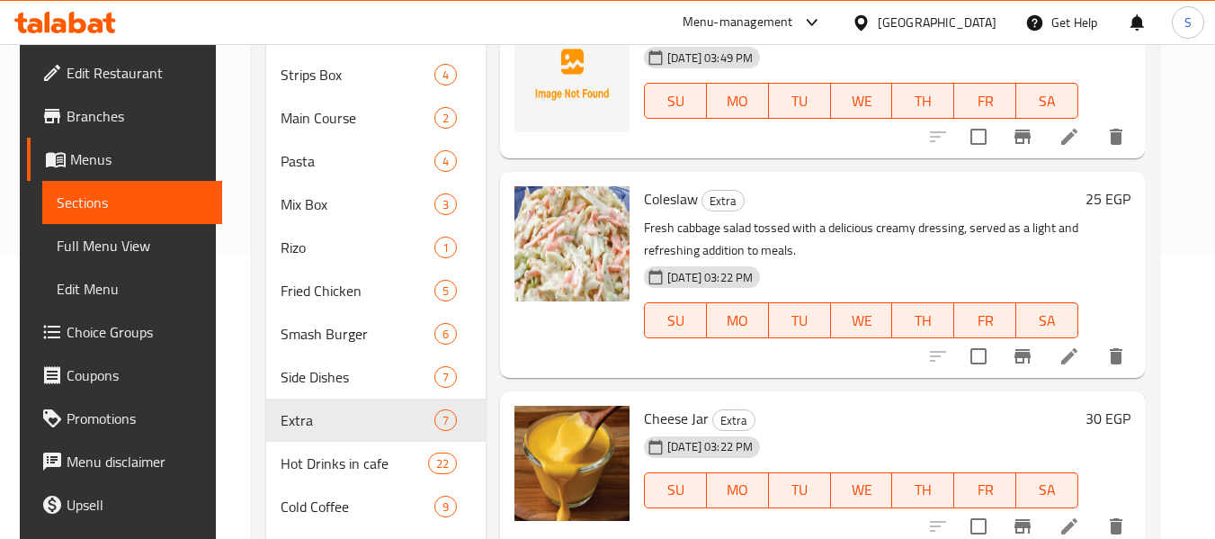
scroll to position [180, 0]
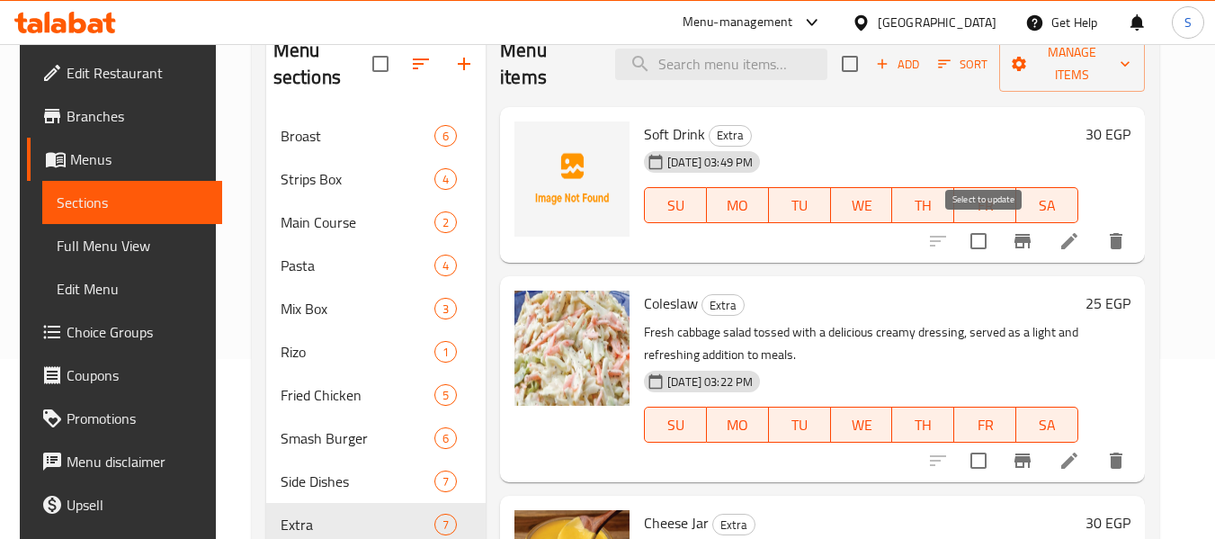
click at [978, 244] on input "checkbox" at bounding box center [978, 241] width 38 height 38
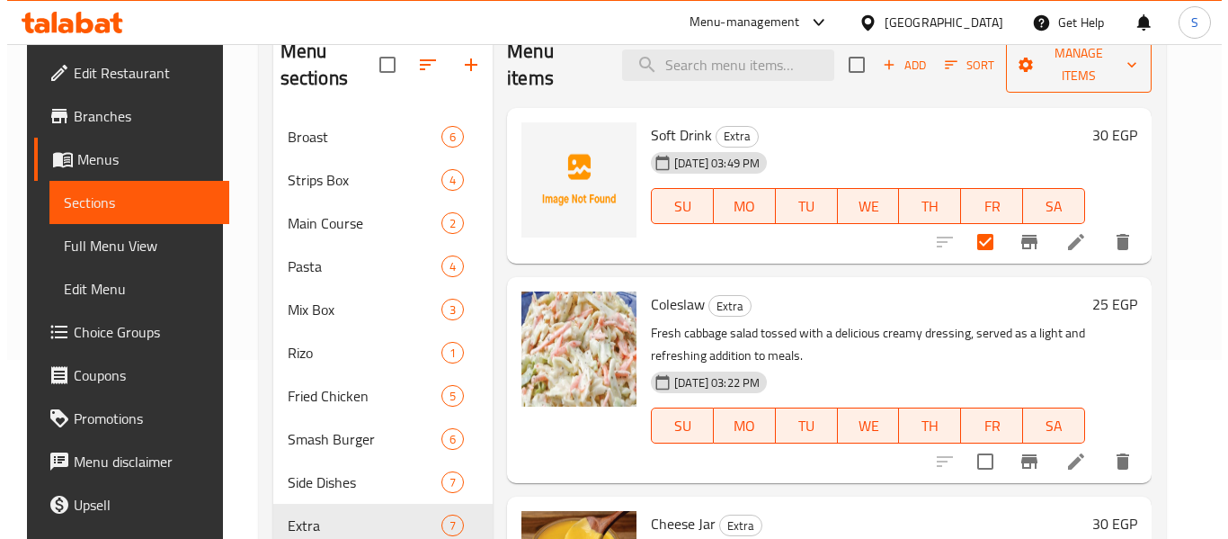
scroll to position [90, 0]
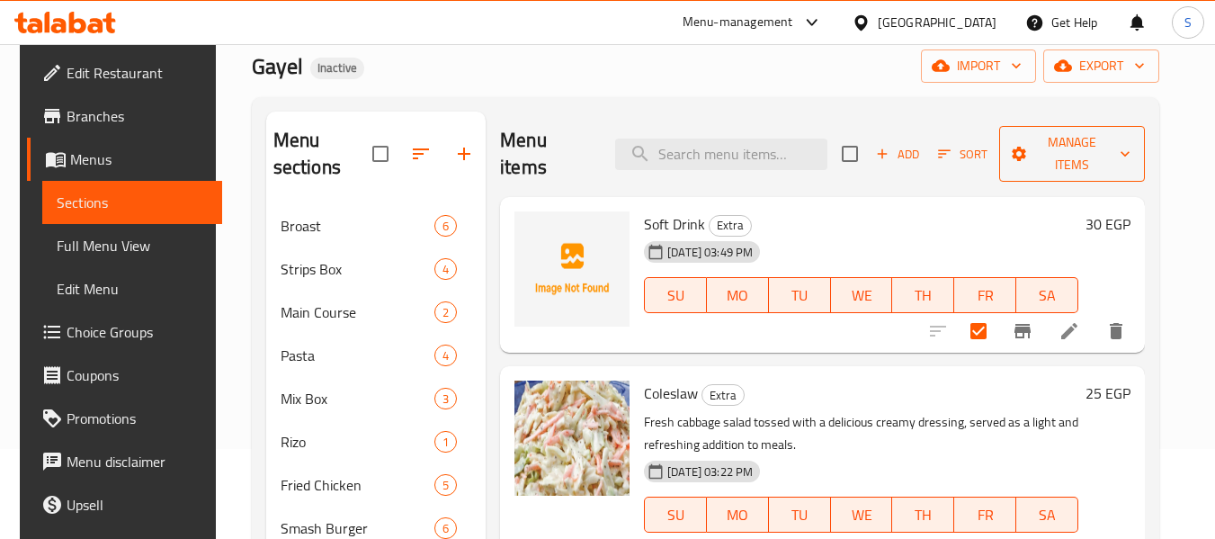
click at [1053, 161] on span "Manage items" at bounding box center [1071, 153] width 117 height 45
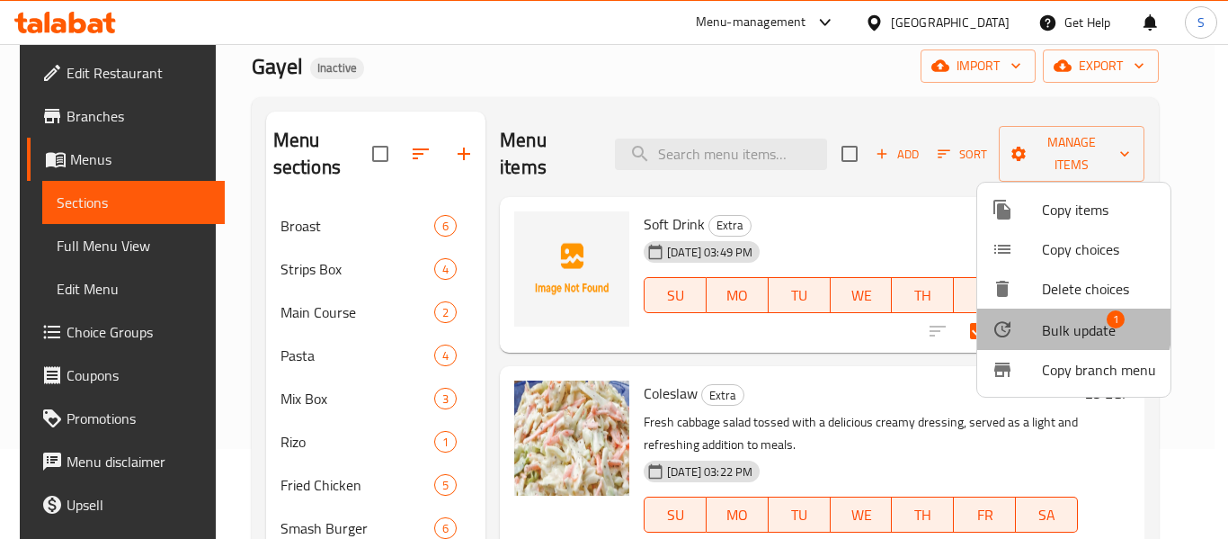
click at [1059, 325] on span "Bulk update" at bounding box center [1079, 330] width 74 height 22
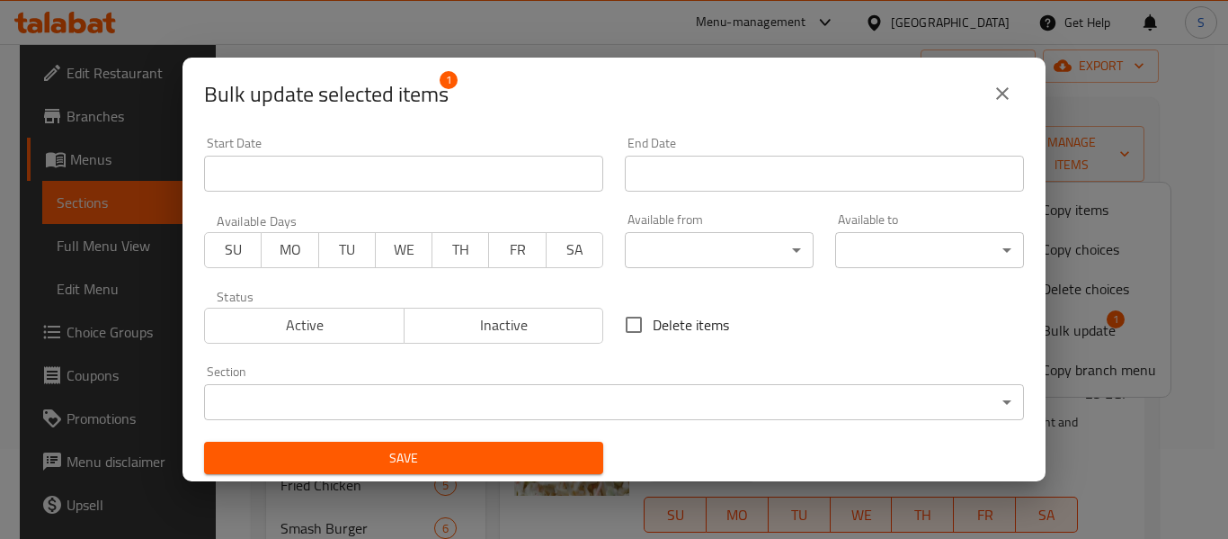
click at [571, 396] on body "​ Menu-management Egypt Get Help S Edit Restaurant Branches Menus Sections Full…" at bounding box center [614, 201] width 1228 height 495
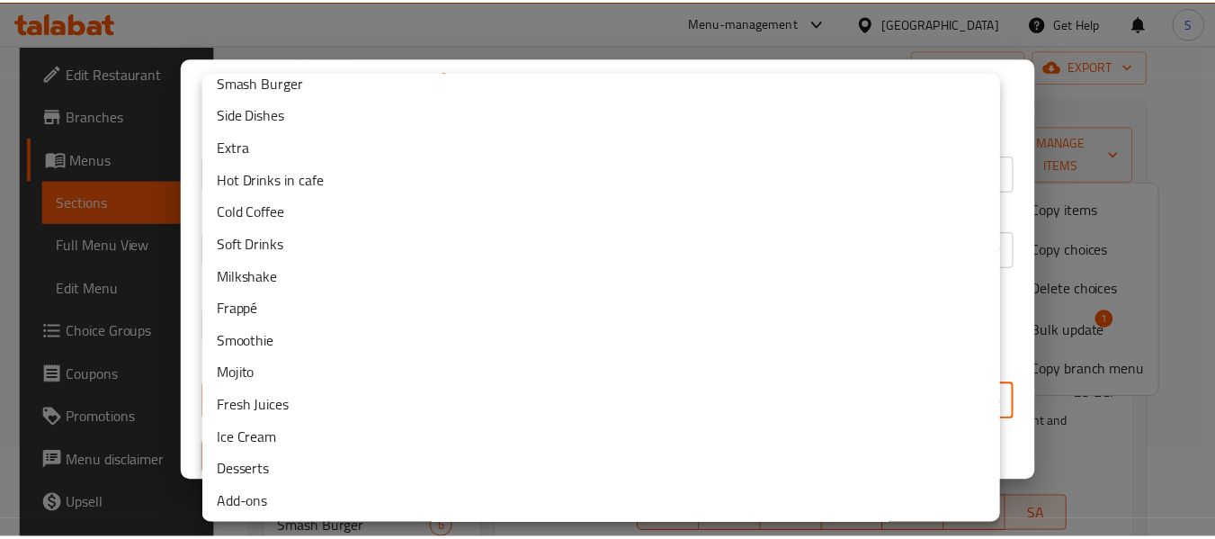
scroll to position [242, 0]
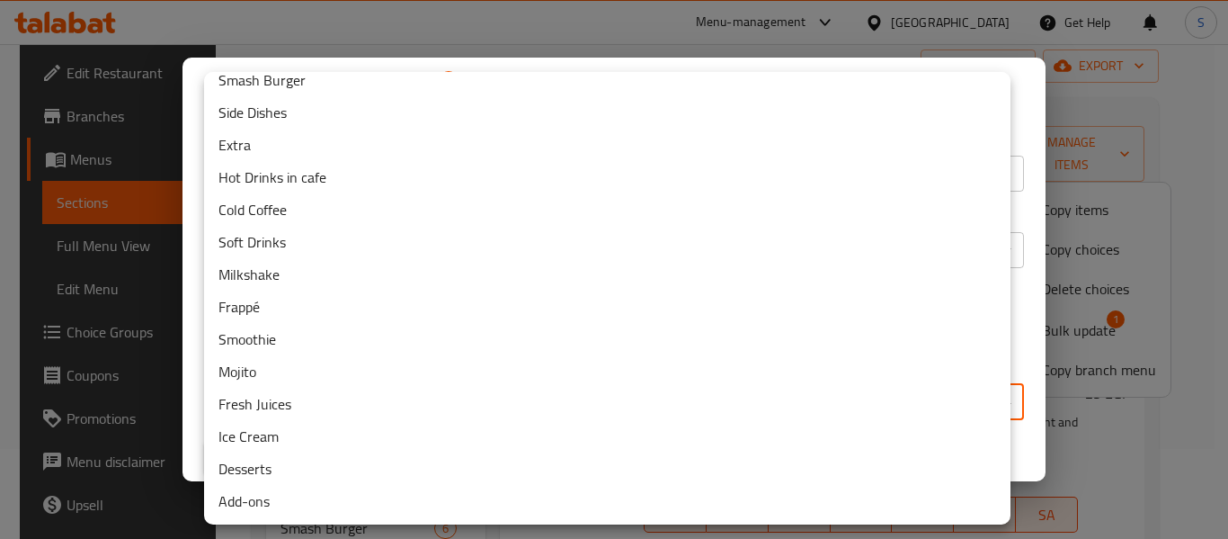
click at [306, 240] on li "Soft Drinks" at bounding box center [607, 242] width 807 height 32
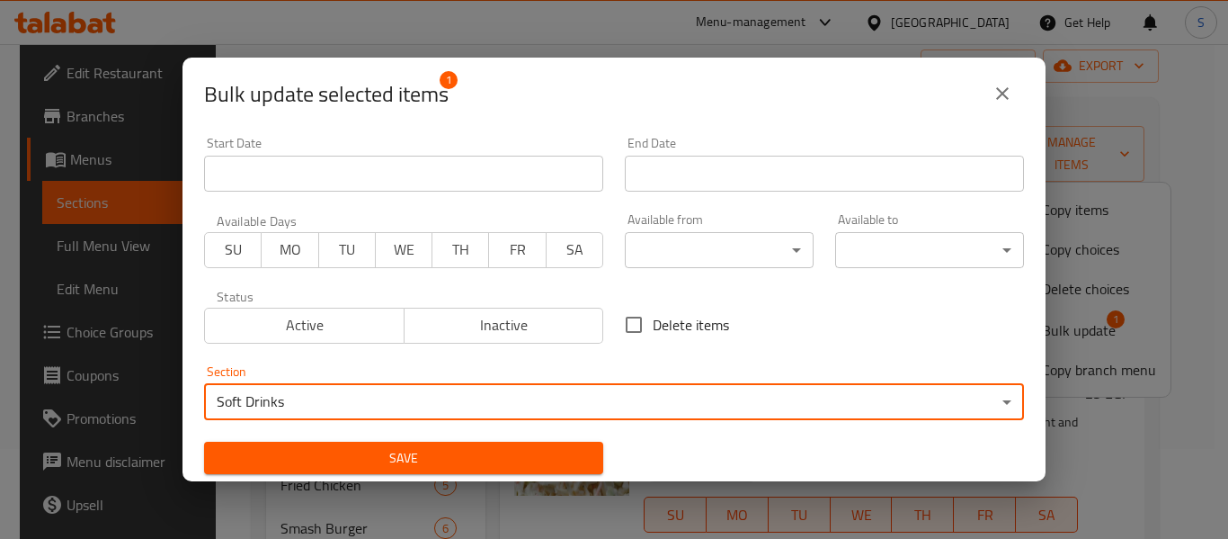
click at [457, 448] on span "Save" at bounding box center [404, 458] width 370 height 22
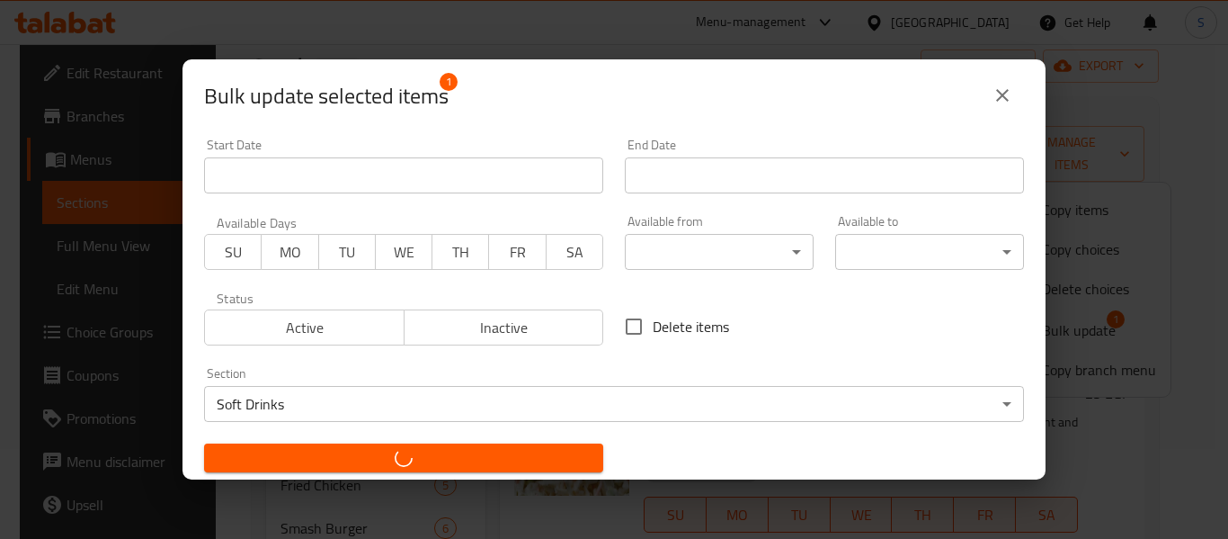
checkbox input "false"
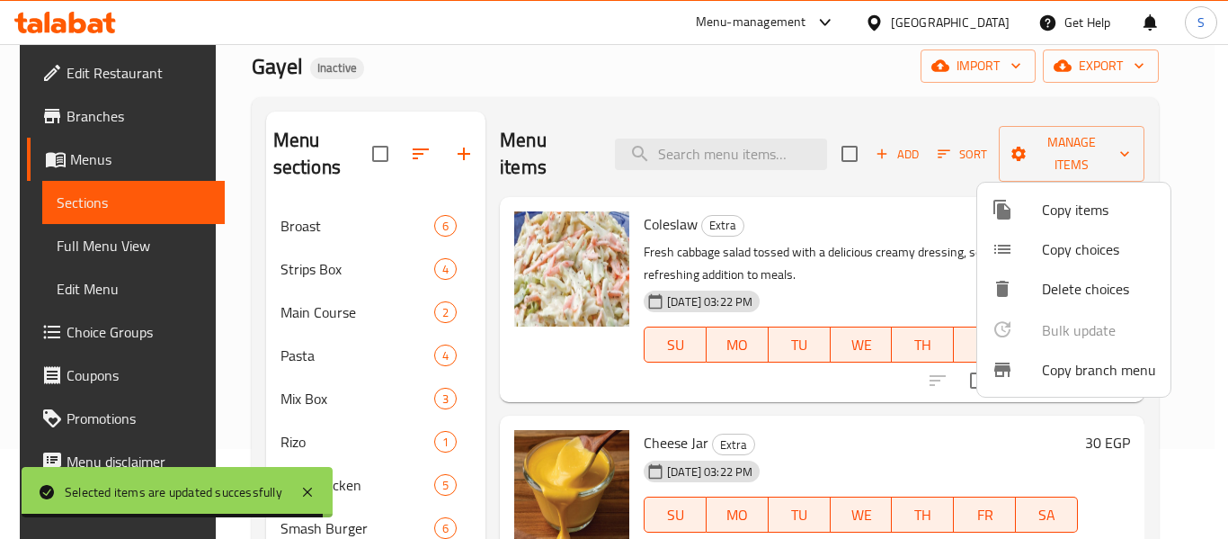
click at [382, 326] on div at bounding box center [614, 269] width 1228 height 539
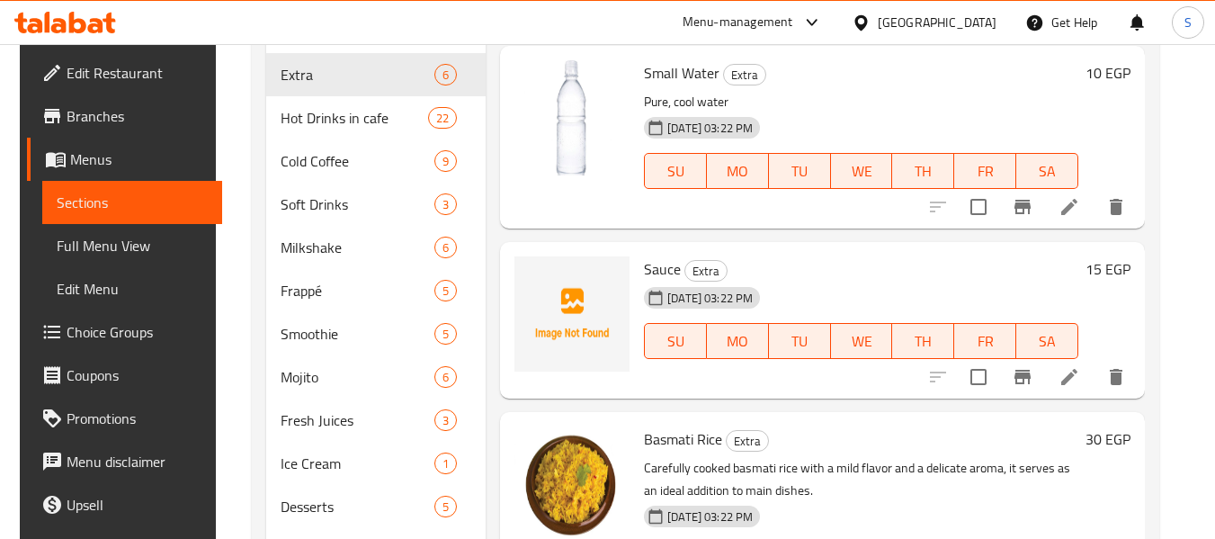
scroll to position [540, 0]
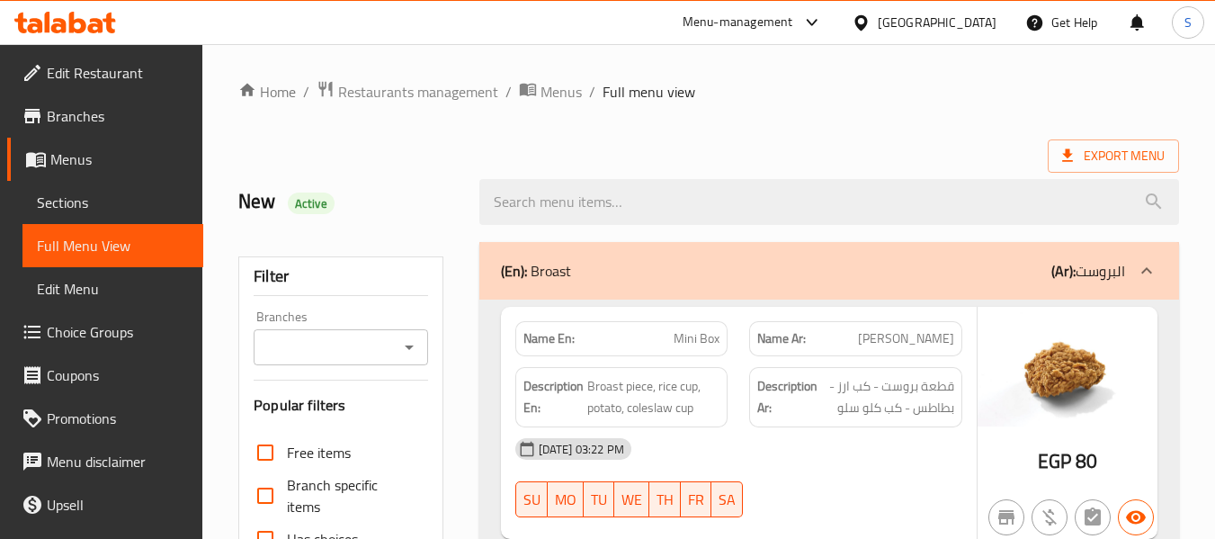
scroll to position [450, 0]
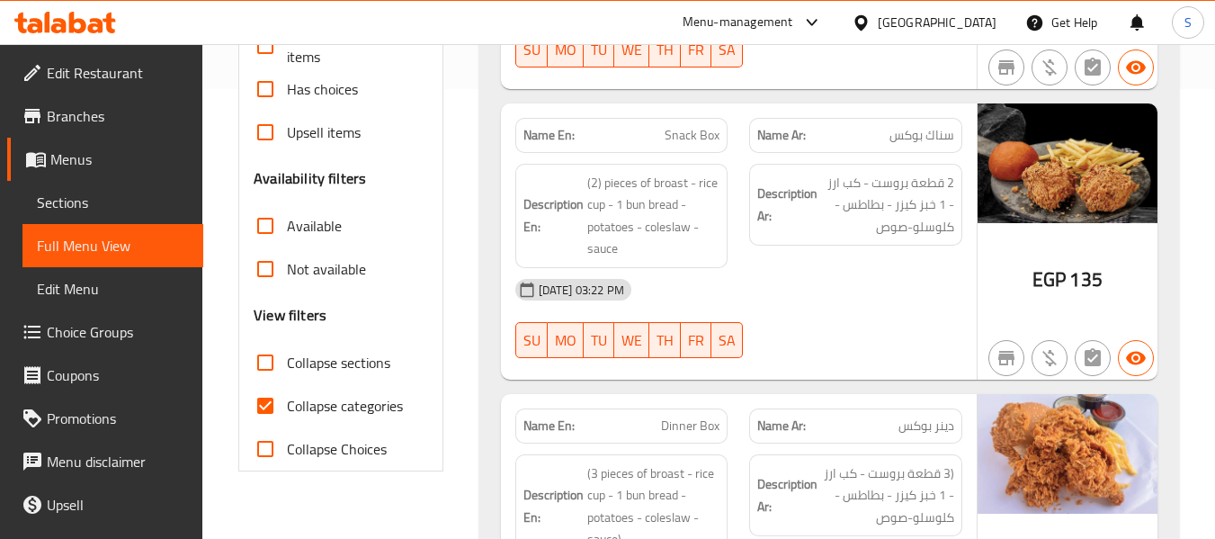
click at [326, 406] on span "Collapse categories" at bounding box center [345, 406] width 116 height 22
click at [265, 405] on input "Collapse categories" at bounding box center [265, 405] width 43 height 43
checkbox input "false"
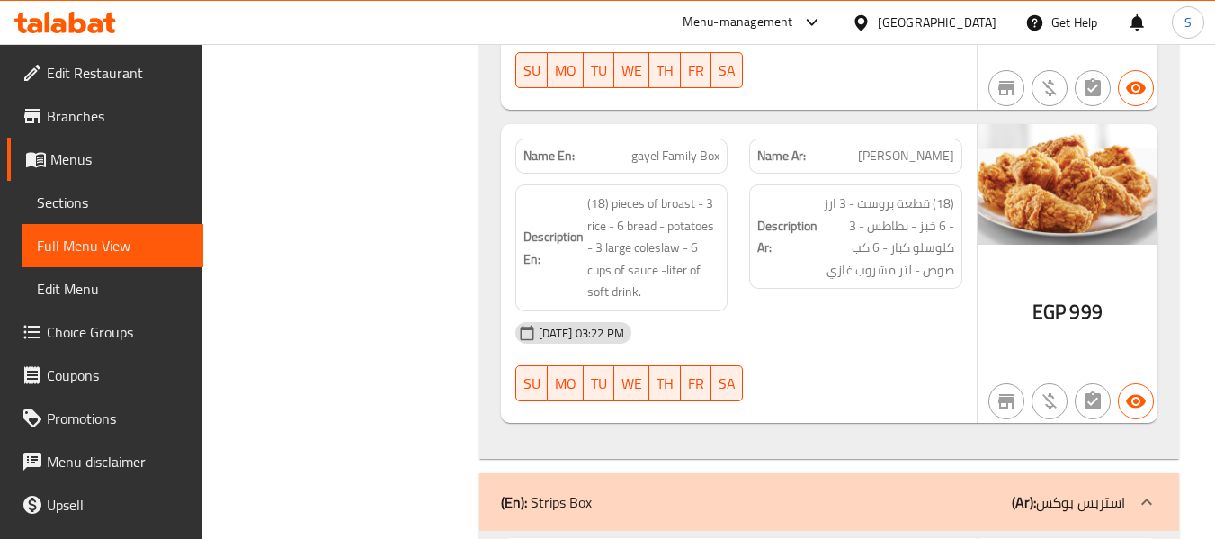
scroll to position [16036, 0]
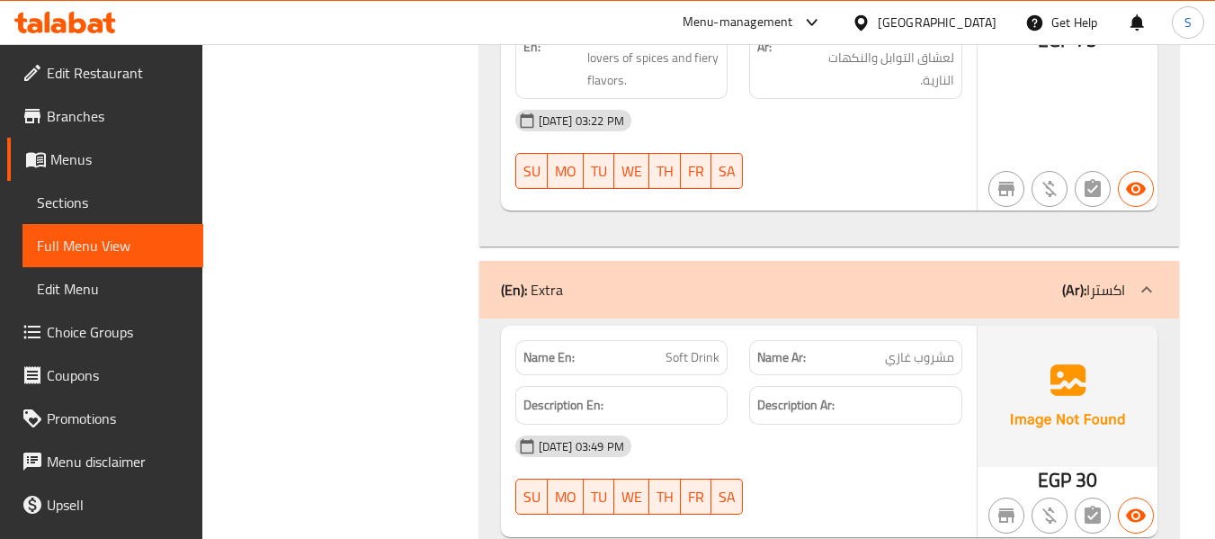
click at [687, 348] on span "Soft Drink" at bounding box center [692, 357] width 54 height 19
copy span "Soft Drink"
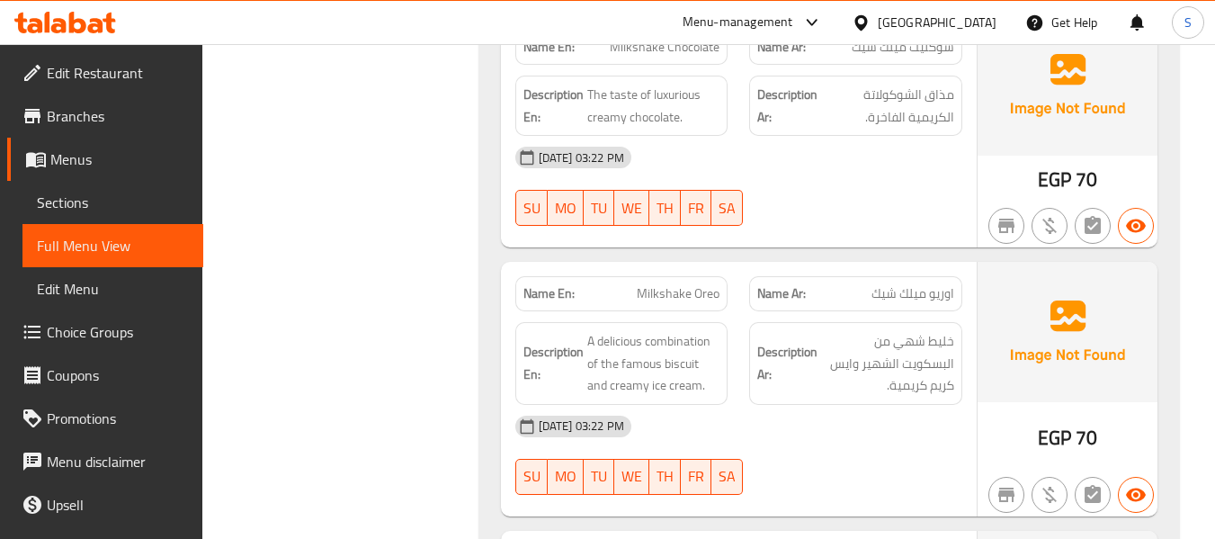
scroll to position [29126, 0]
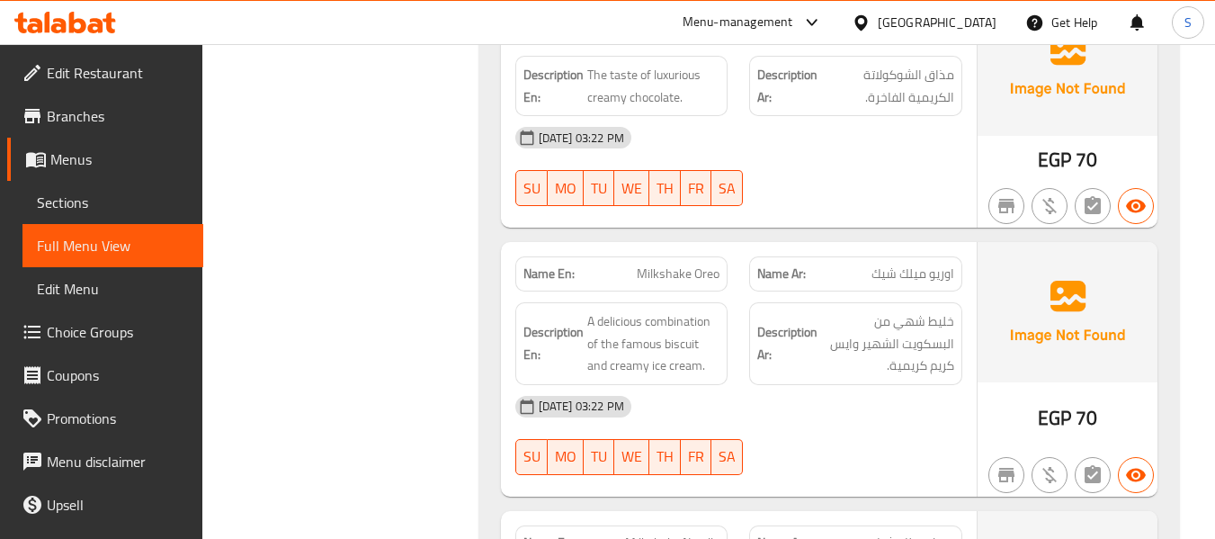
click at [682, 264] on span "Milkshake Oreo" at bounding box center [678, 273] width 83 height 19
copy span "Milkshake Oreo"
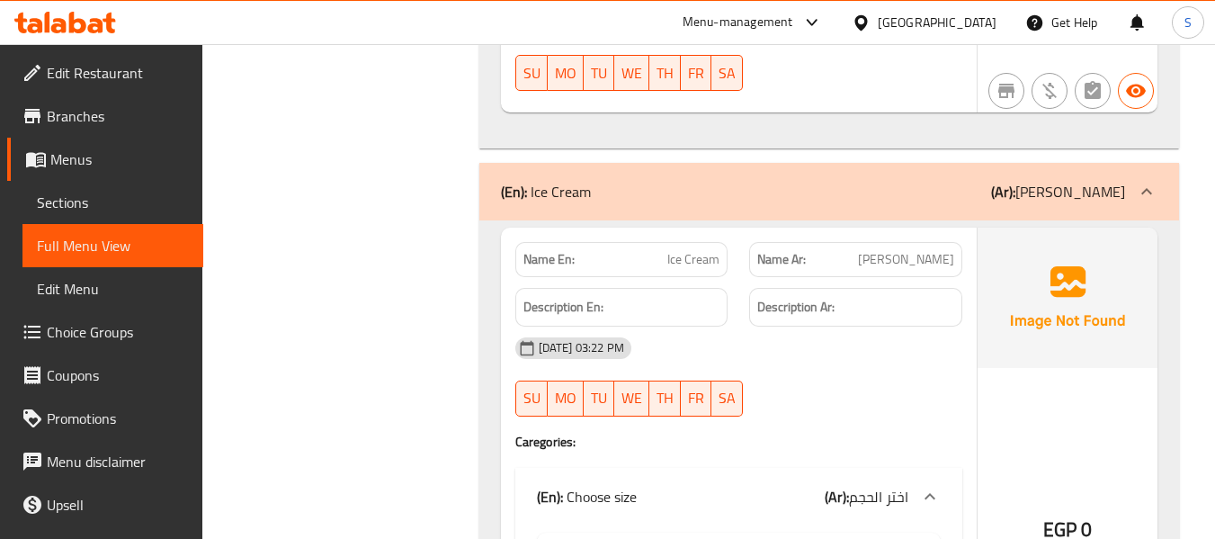
scroll to position [35960, 0]
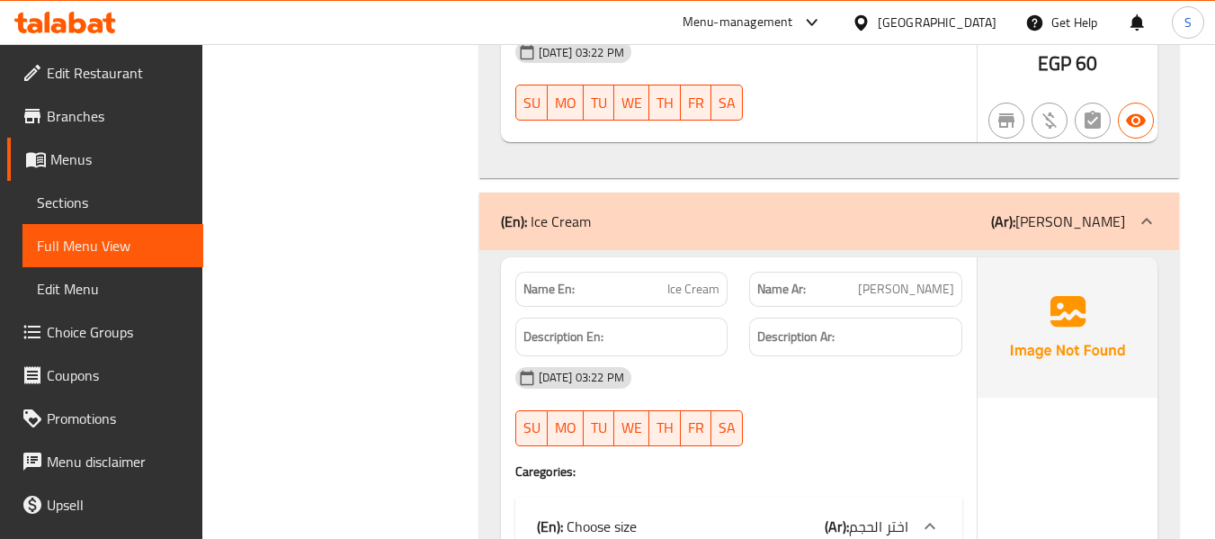
click at [700, 280] on span "Ice Cream" at bounding box center [693, 289] width 52 height 19
copy span "Ice Cream"
click at [499, 250] on div "Name En: Ice Cream Name Ar: الايس كريم Description En: Description Ar: 14-10-20…" at bounding box center [829, 524] width 700 height 549
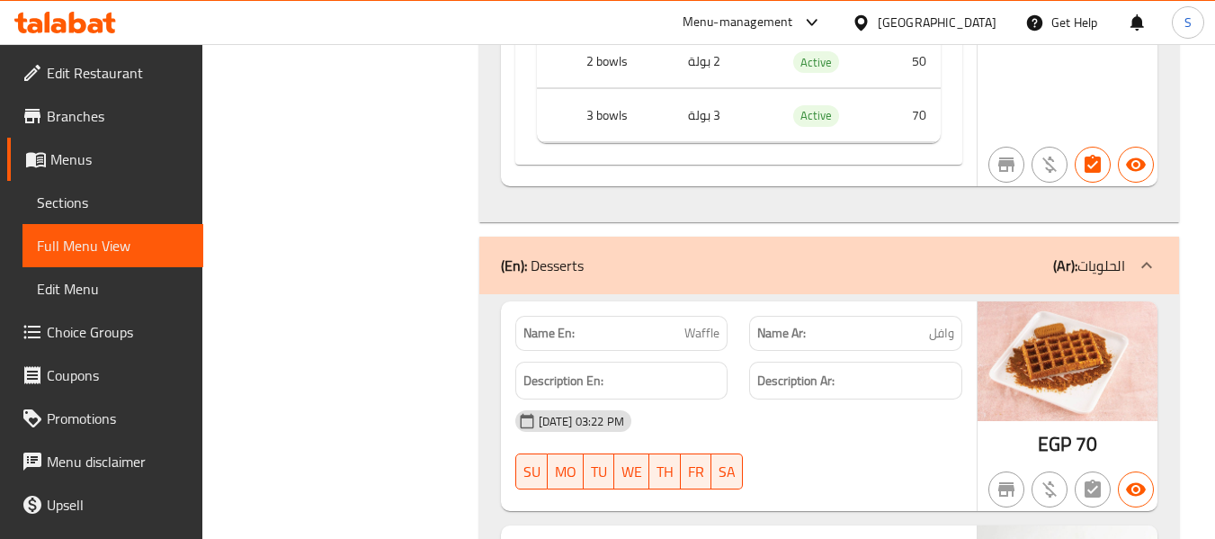
scroll to position [36589, 0]
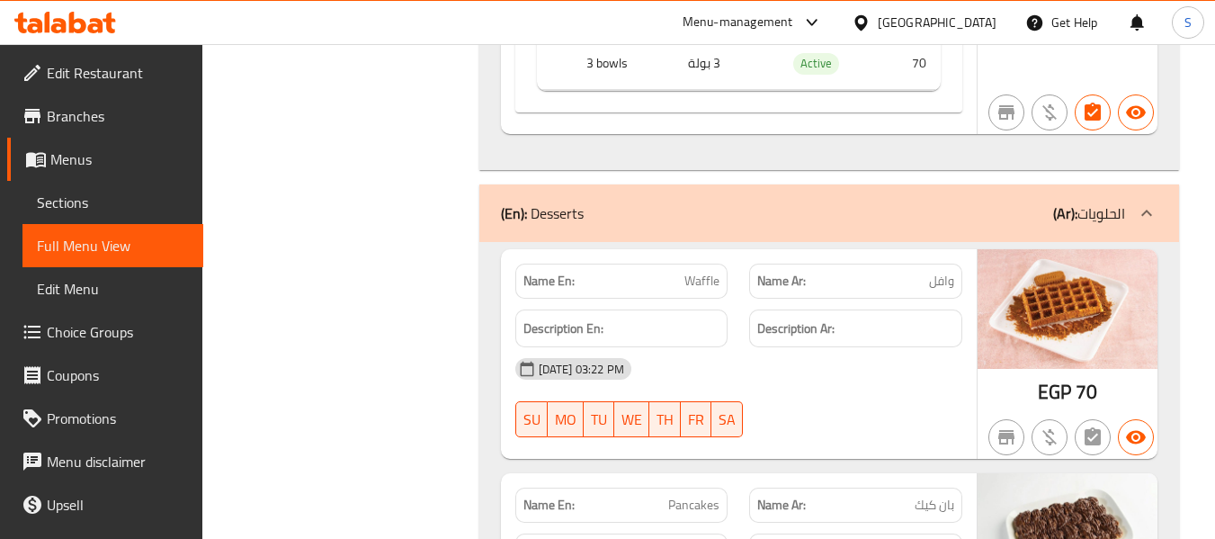
click at [708, 272] on span "Waffle" at bounding box center [701, 281] width 35 height 19
copy span "Waffle"
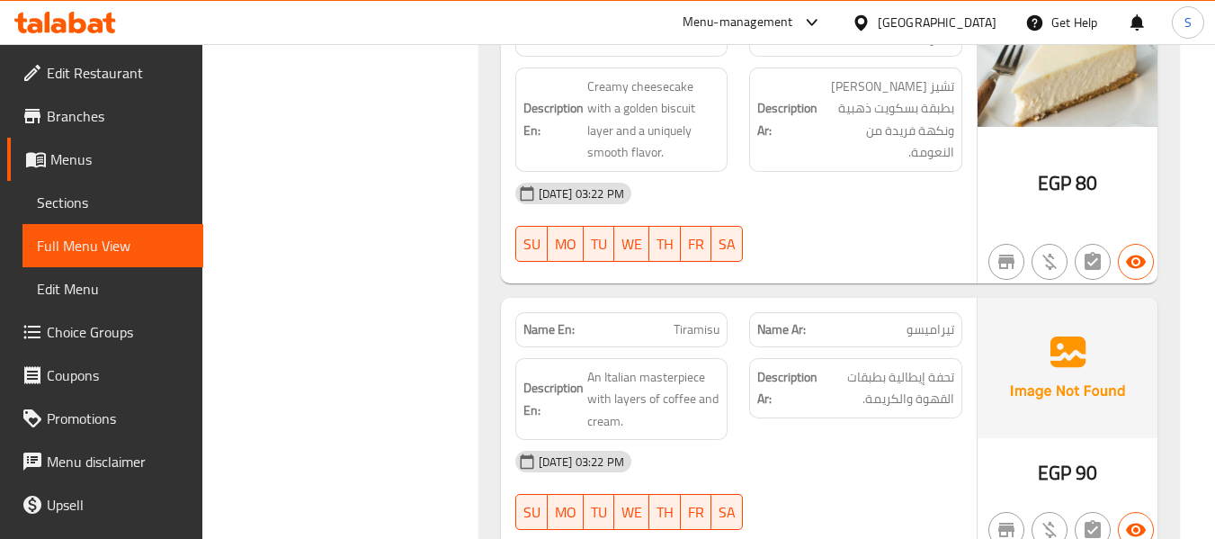
scroll to position [37938, 0]
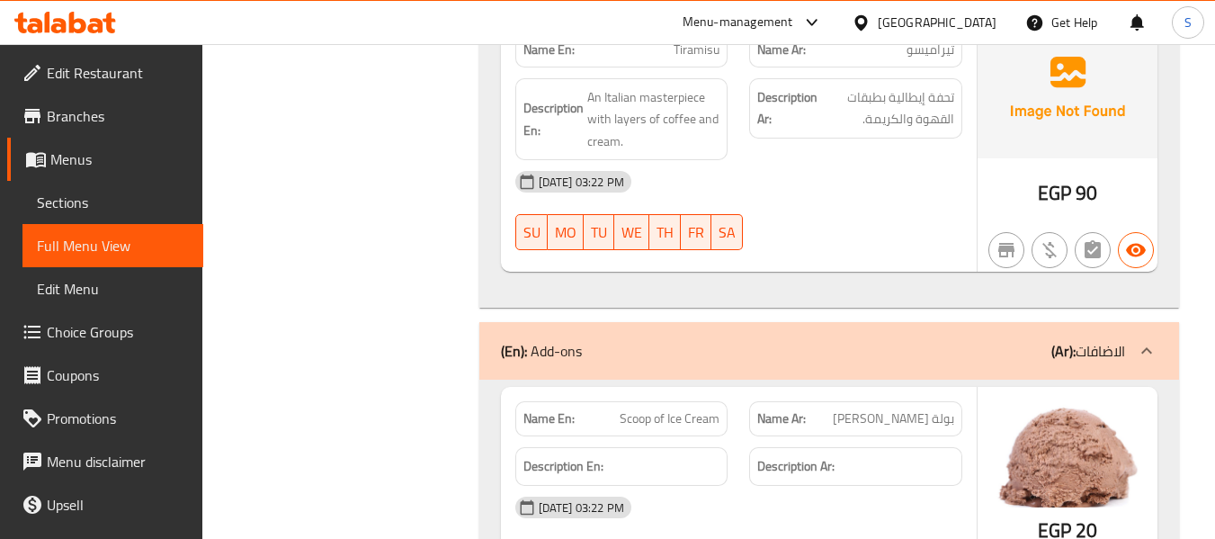
click at [671, 409] on span "Scoop of Ice Cream" at bounding box center [670, 418] width 100 height 19
click at [670, 409] on span "Scoop of Ice Cream" at bounding box center [670, 418] width 100 height 19
click at [669, 409] on span "Scoop of Ice Cream" at bounding box center [670, 418] width 100 height 19
copy span "Scoop of Ice Cream"
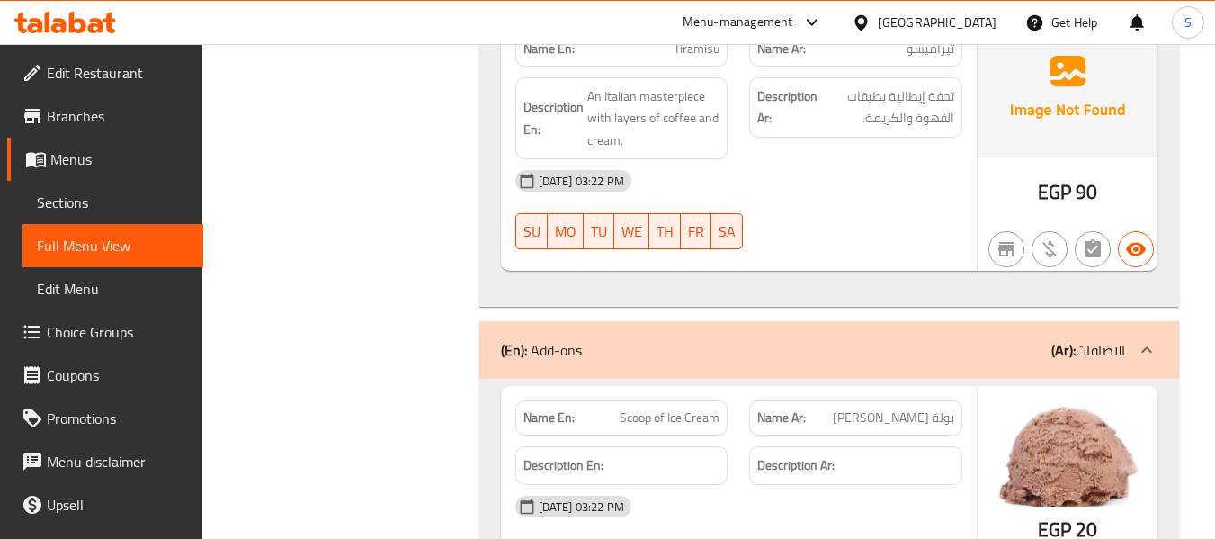
scroll to position [38208, 0]
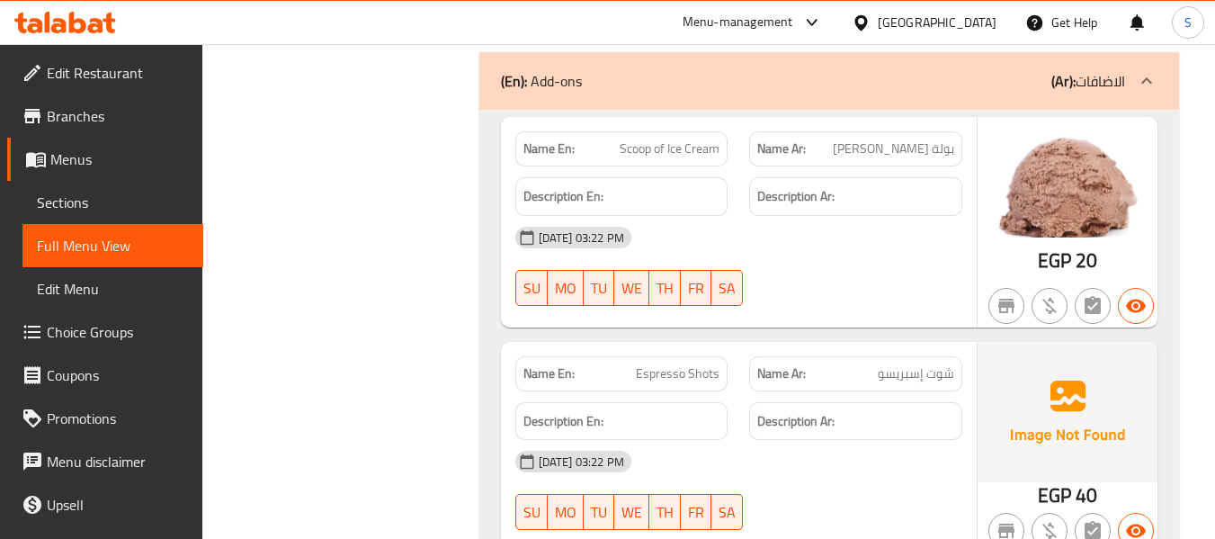
click at [656, 364] on span "Espresso Shots" at bounding box center [678, 373] width 84 height 19
copy span "Espresso Shots"
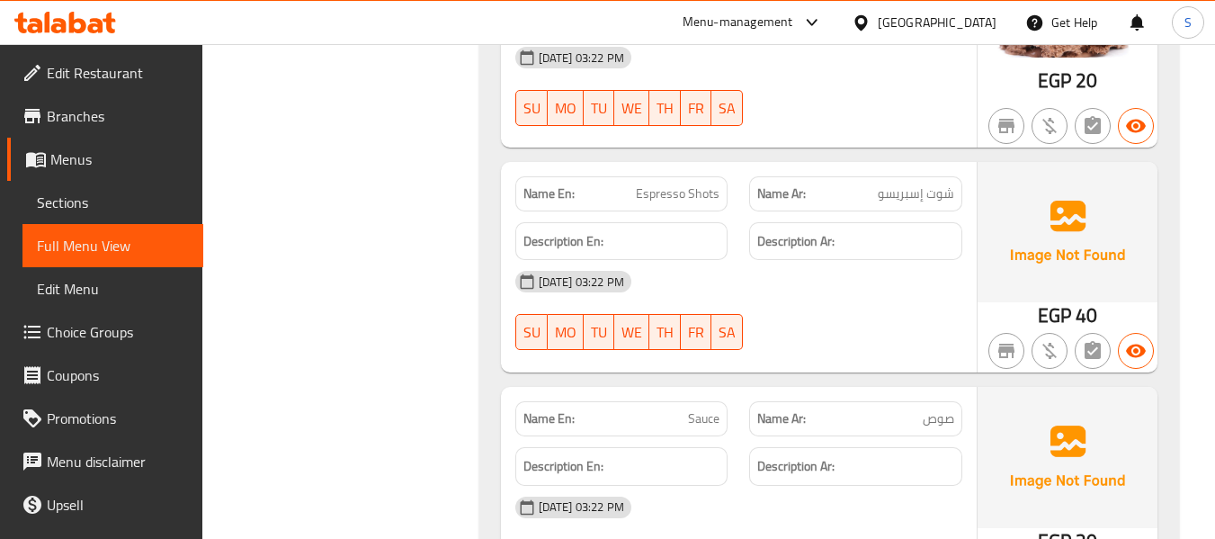
scroll to position [38478, 0]
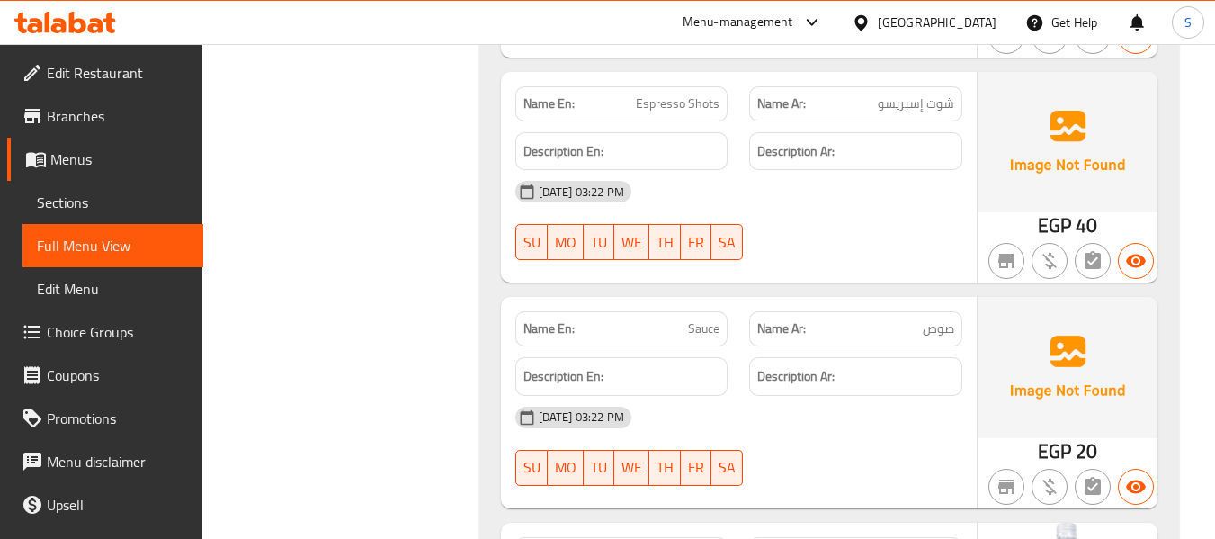
click at [709, 319] on span "Sauce" at bounding box center [703, 328] width 31 height 19
copy span "Sauce"
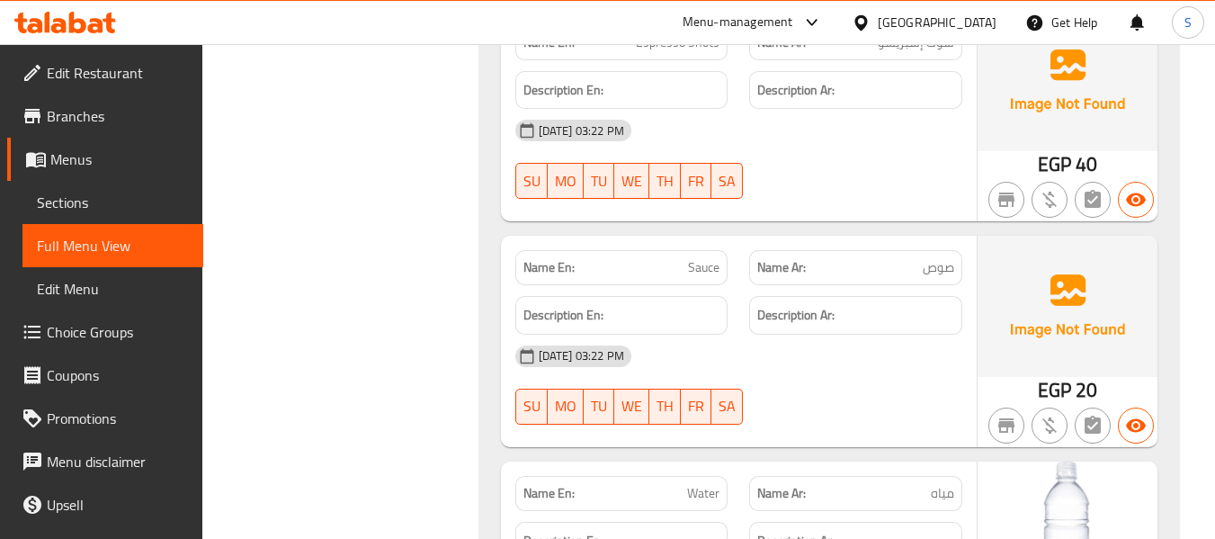
scroll to position [38545, 0]
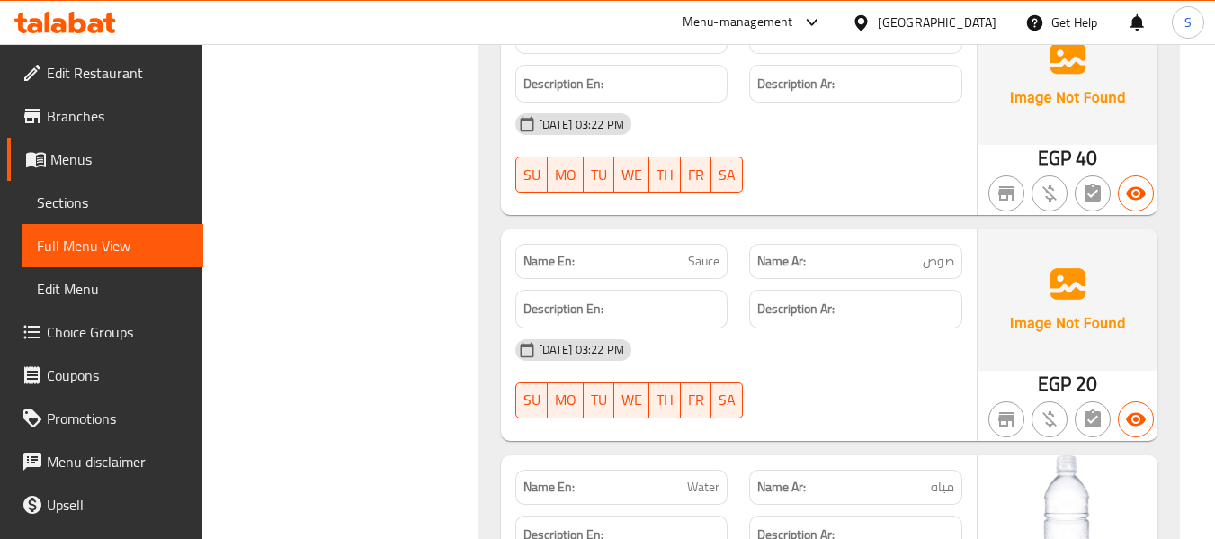
click at [707, 477] on span "Water" at bounding box center [703, 486] width 32 height 19
copy span "Water"
click at [711, 477] on span "Water" at bounding box center [703, 486] width 32 height 19
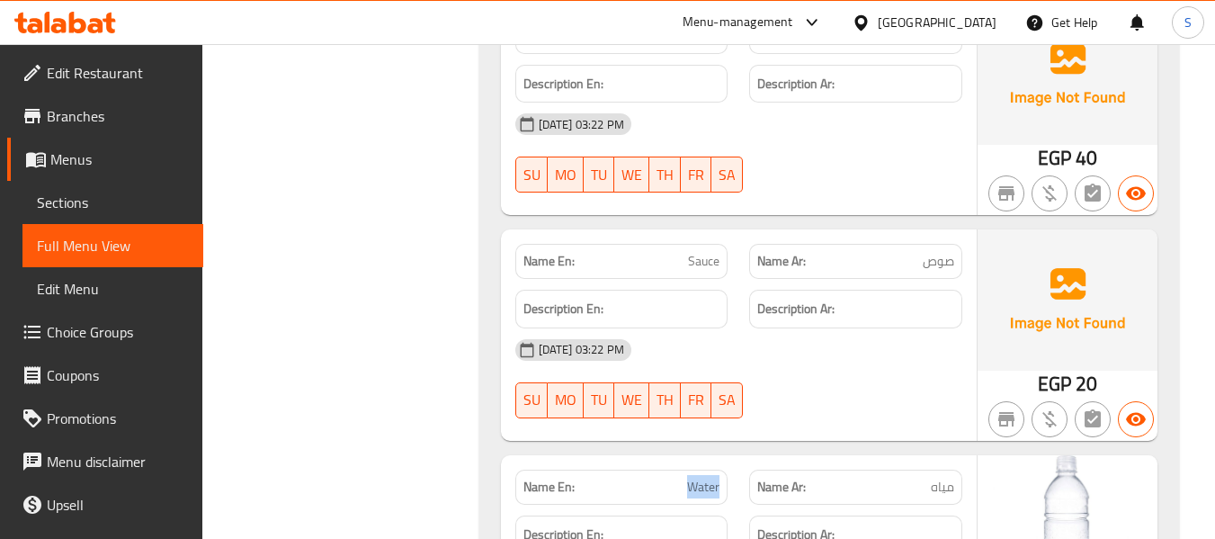
click at [711, 477] on span "Water" at bounding box center [703, 486] width 32 height 19
copy span "Water"
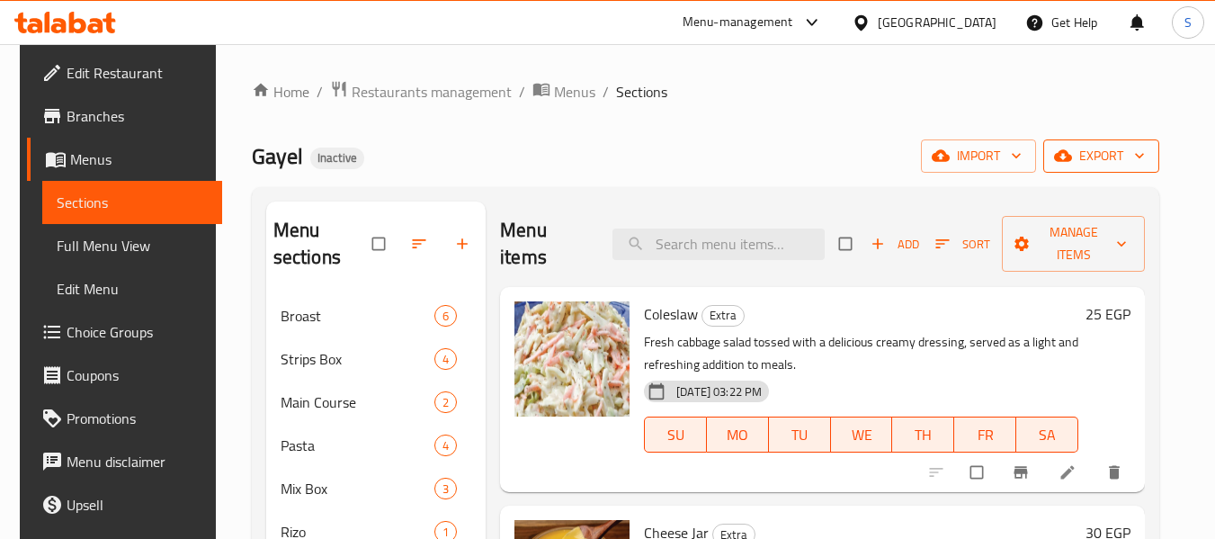
click at [1138, 152] on span "export" at bounding box center [1100, 156] width 87 height 22
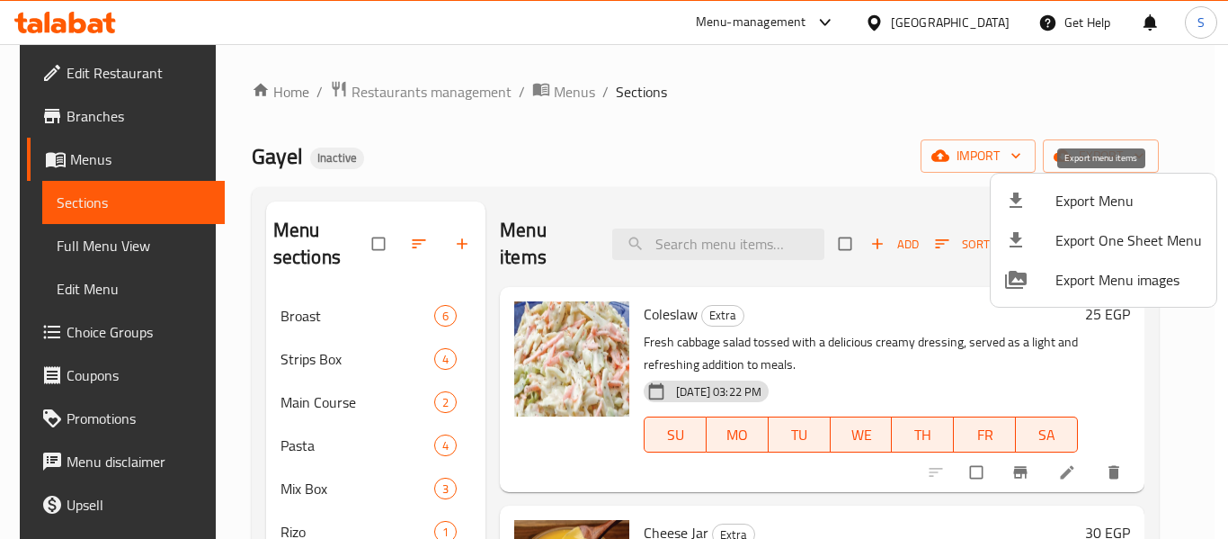
click at [1100, 196] on span "Export Menu" at bounding box center [1129, 201] width 147 height 22
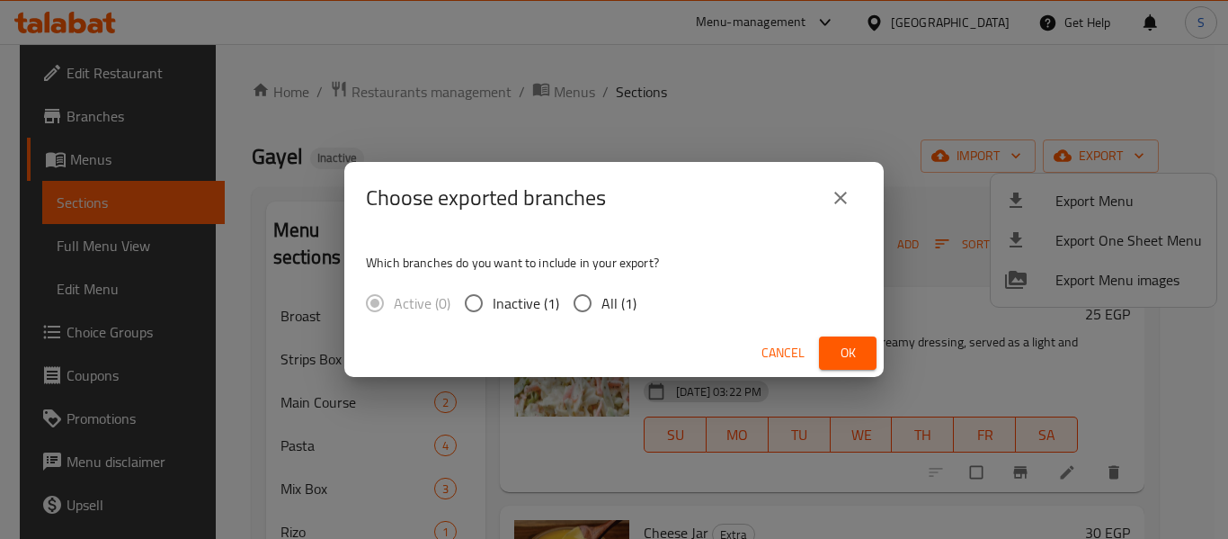
click at [615, 309] on span "All (1)" at bounding box center [619, 303] width 35 height 22
click at [602, 309] on input "All (1)" at bounding box center [583, 303] width 38 height 38
radio input "true"
click at [833, 350] on button "Ok" at bounding box center [848, 352] width 58 height 33
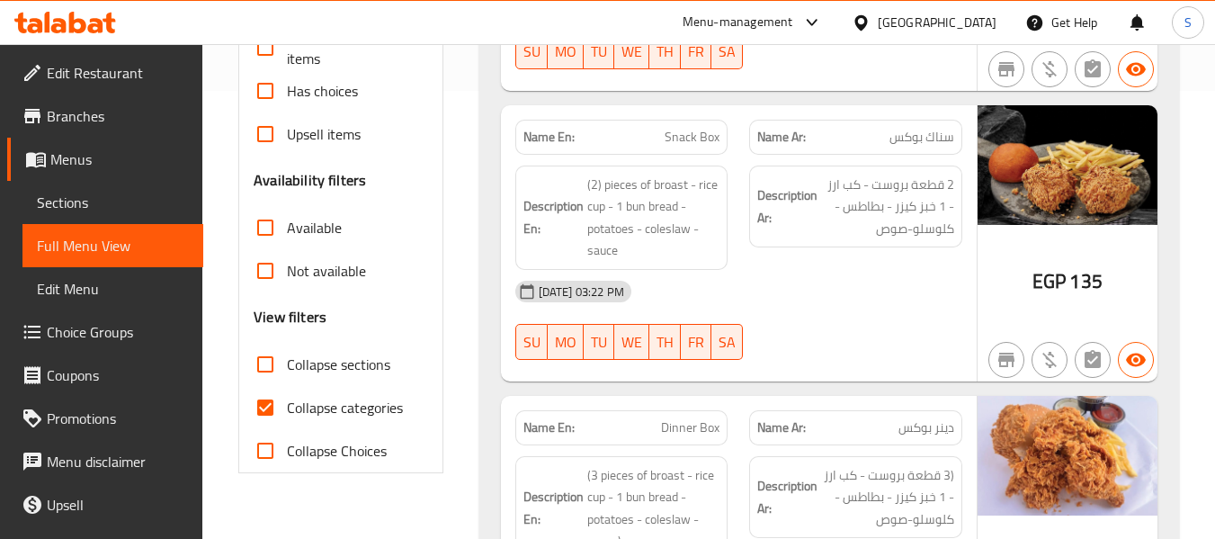
scroll to position [450, 0]
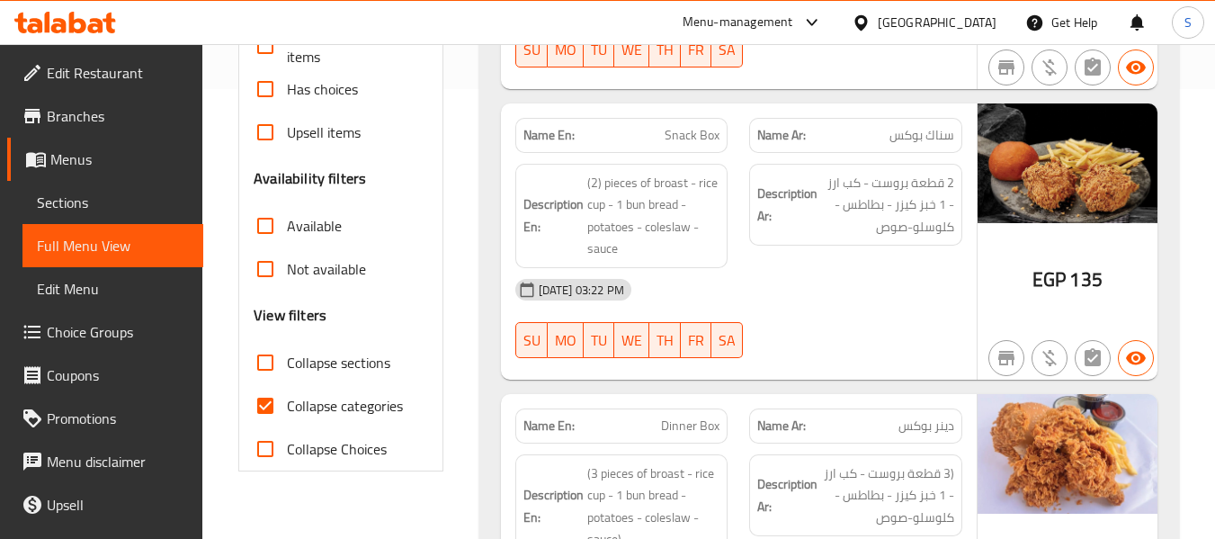
drag, startPoint x: 343, startPoint y: 398, endPoint x: 350, endPoint y: 358, distance: 41.1
click at [343, 398] on span "Collapse categories" at bounding box center [345, 406] width 116 height 22
click at [287, 398] on input "Collapse categories" at bounding box center [265, 405] width 43 height 43
checkbox input "false"
click at [350, 358] on span "Collapse sections" at bounding box center [338, 363] width 103 height 22
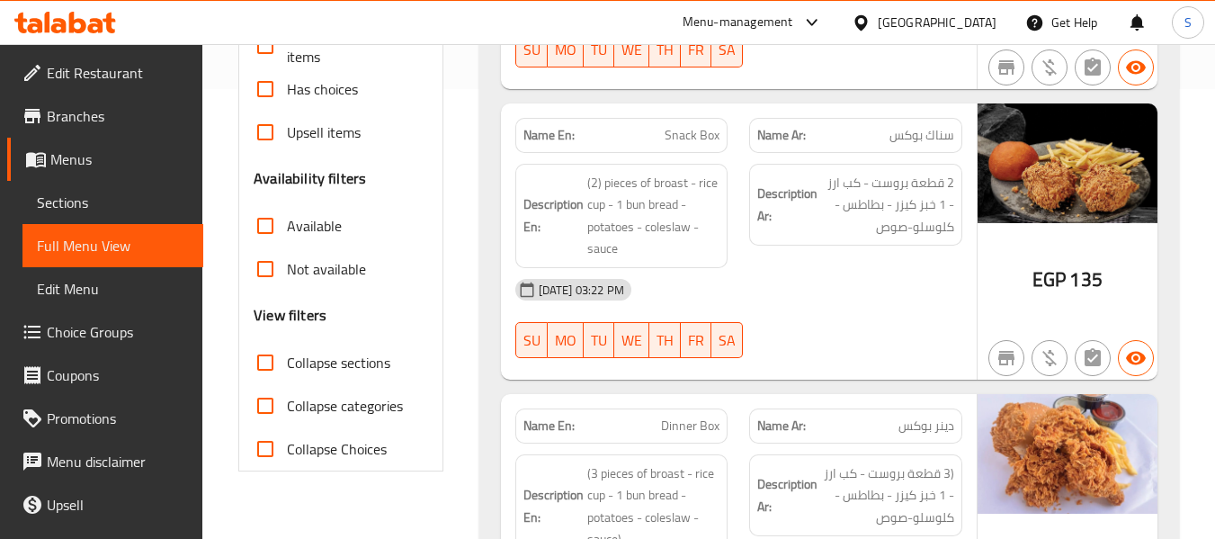
click at [287, 358] on input "Collapse sections" at bounding box center [265, 362] width 43 height 43
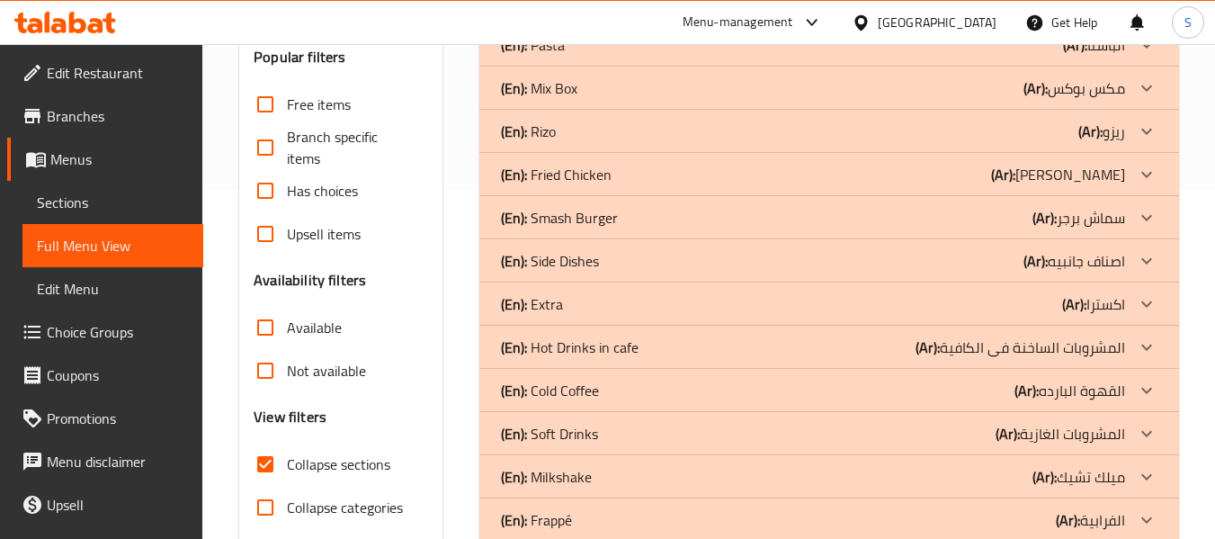
scroll to position [360, 0]
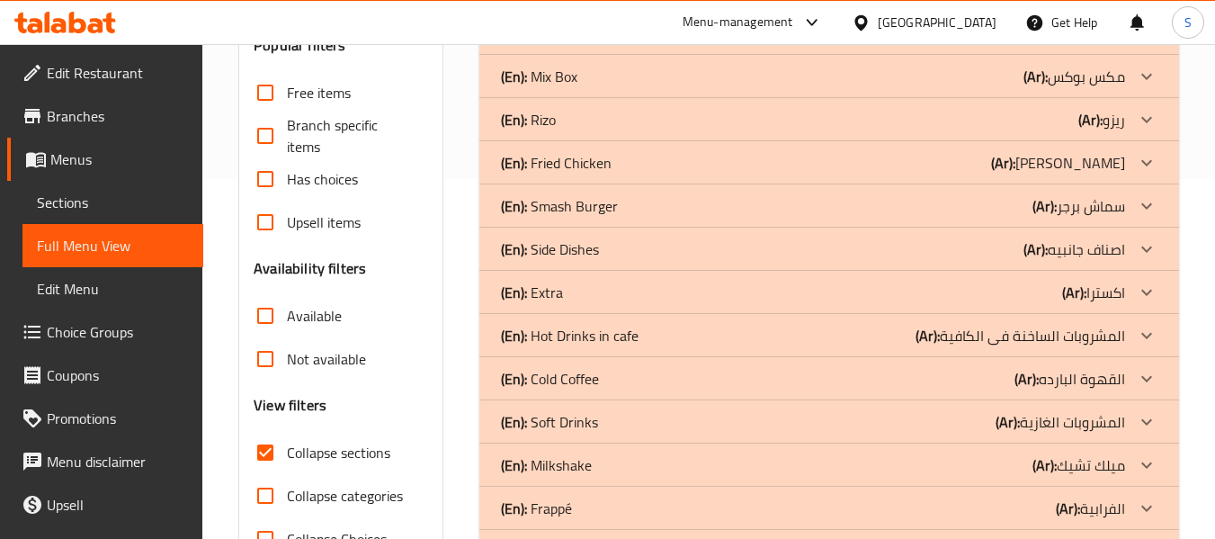
click at [361, 450] on span "Collapse sections" at bounding box center [338, 453] width 103 height 22
click at [287, 450] on input "Collapse sections" at bounding box center [265, 452] width 43 height 43
checkbox input "false"
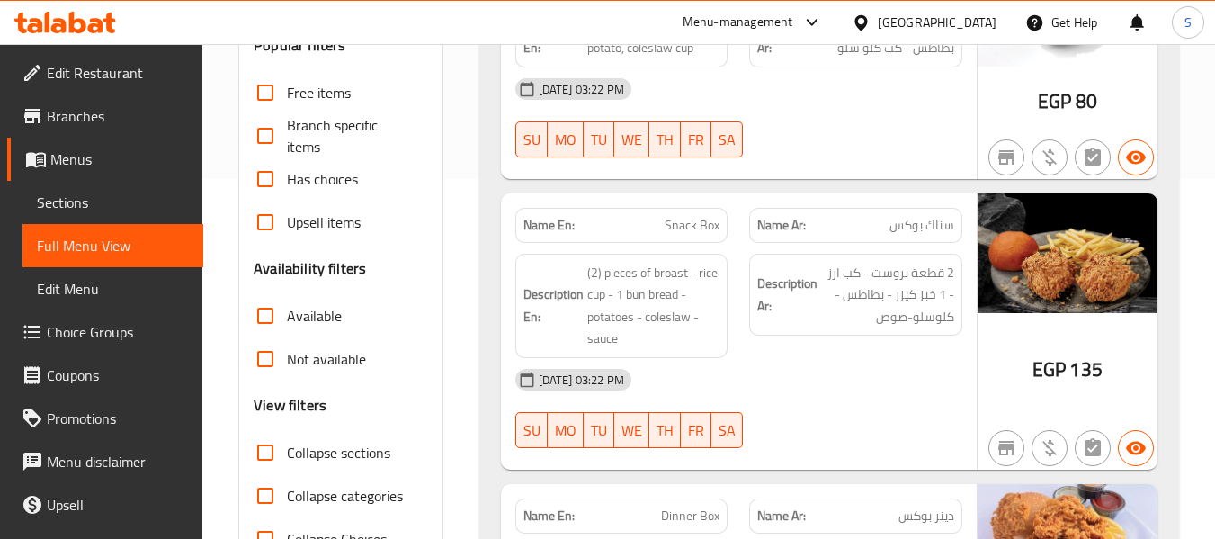
scroll to position [90, 0]
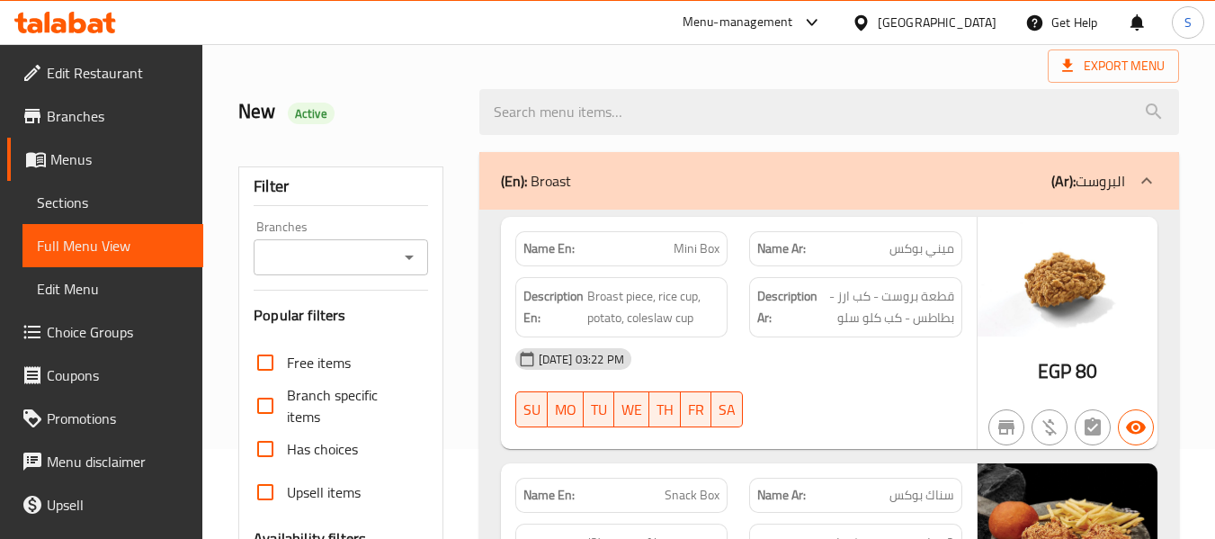
click at [698, 193] on div "(En): Broast (Ar): البروست" at bounding box center [829, 181] width 700 height 58
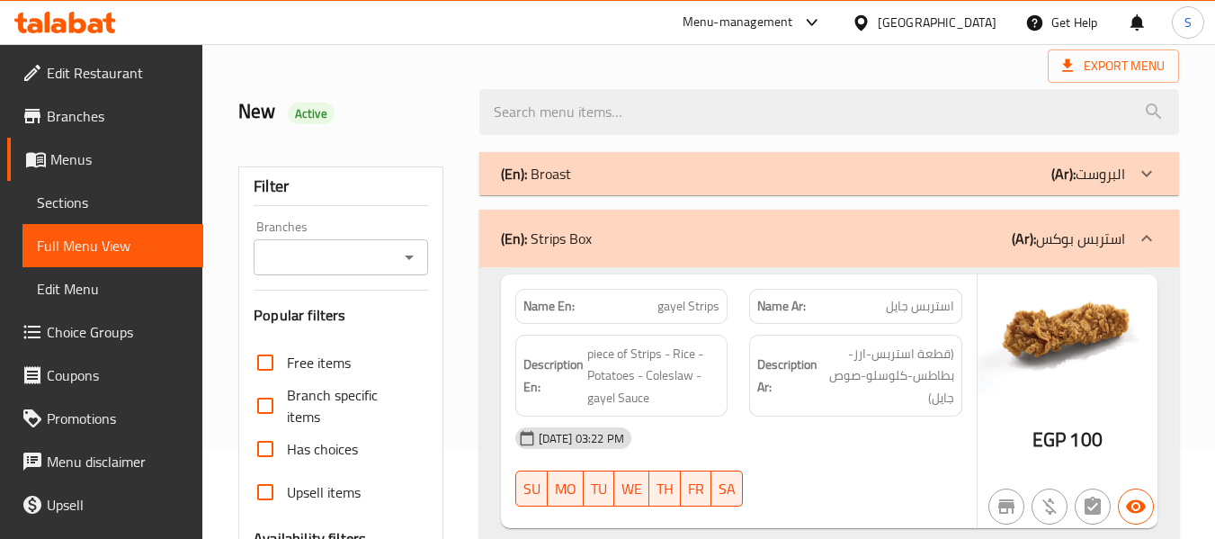
click at [683, 242] on div "(En): Strips Box (Ar): استربس بوكس" at bounding box center [813, 238] width 624 height 22
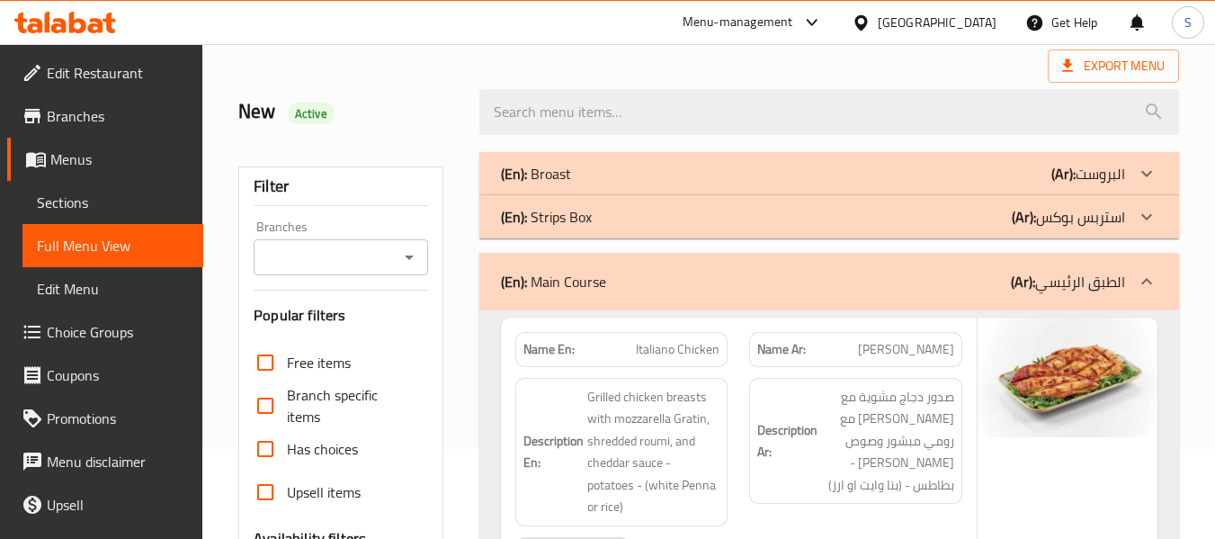
click at [677, 300] on div "(En): Main Course (Ar): الطبق الرئيسي" at bounding box center [829, 282] width 700 height 58
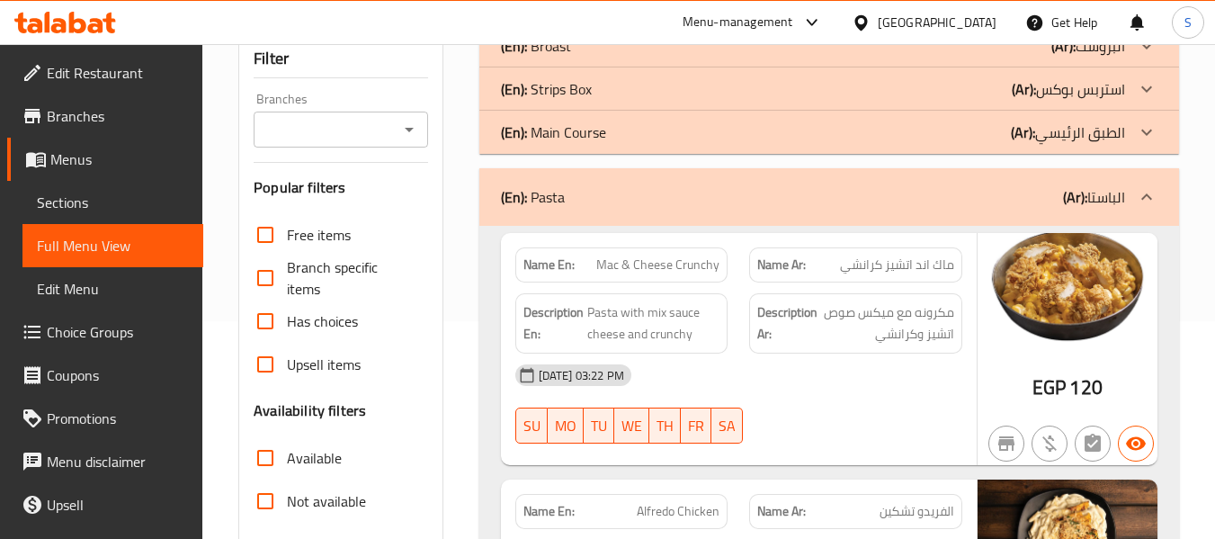
scroll to position [270, 0]
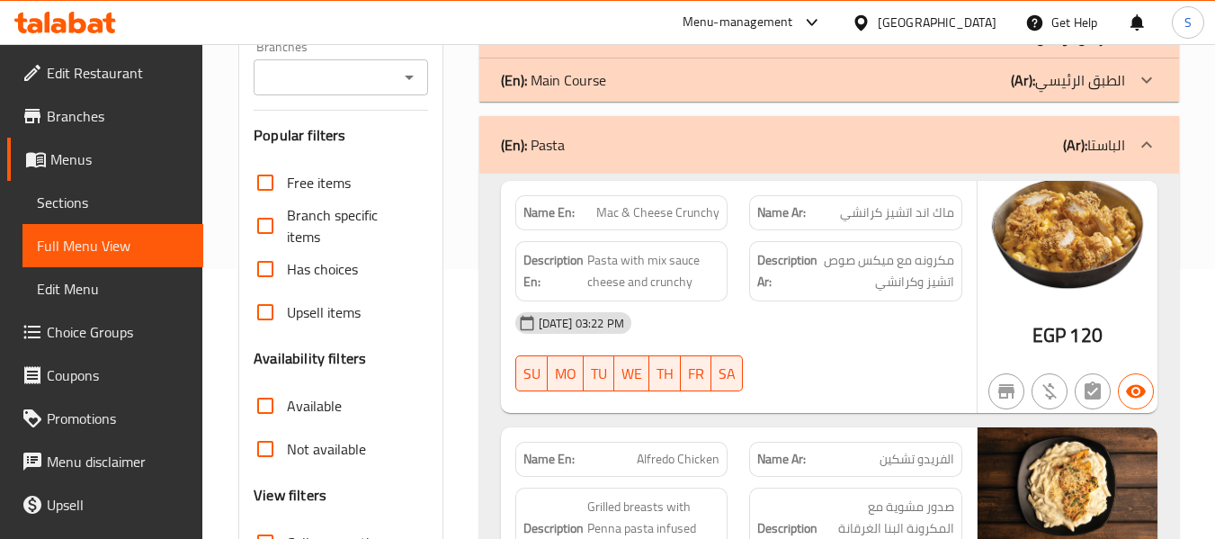
click at [752, 150] on div "(En): Pasta (Ar): الباستا" at bounding box center [813, 145] width 624 height 22
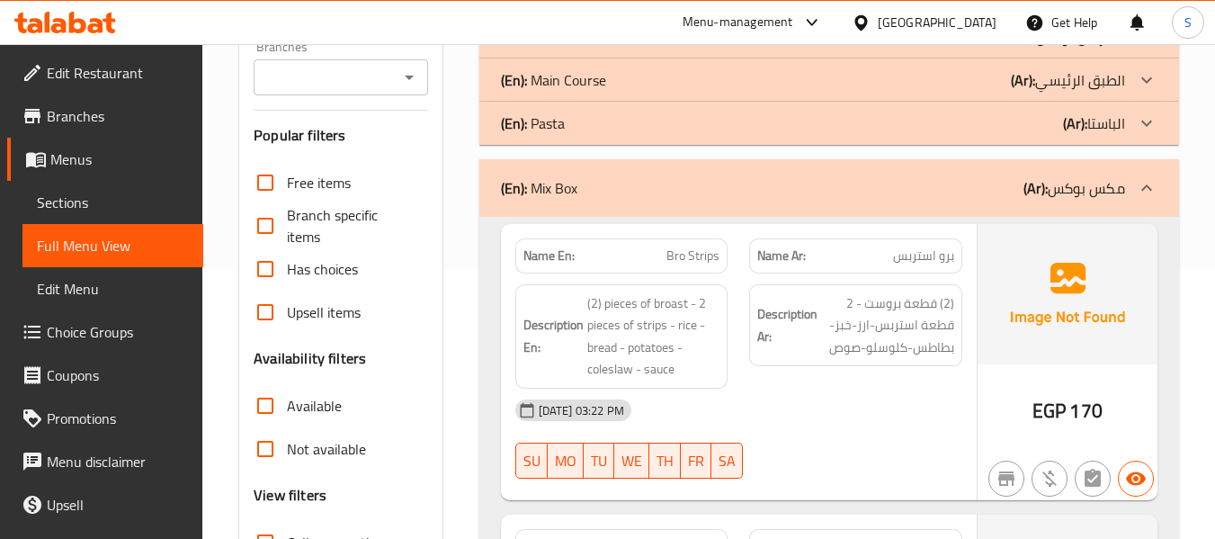
click at [711, 202] on div "(En): Mix Box (Ar): مكس بوكس" at bounding box center [829, 188] width 700 height 58
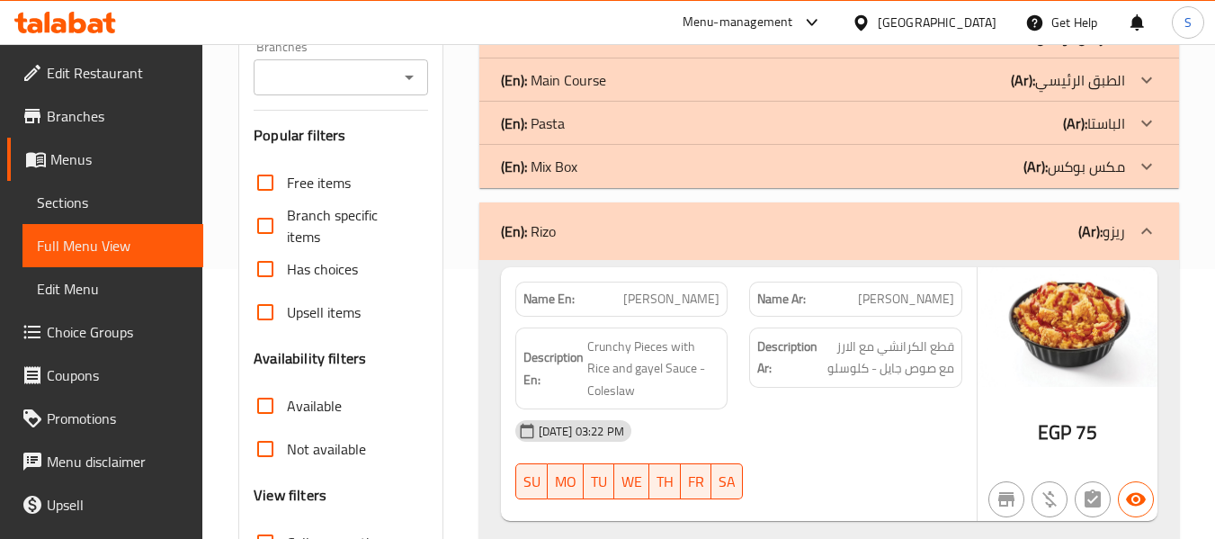
click at [698, 236] on div "(En): Rizo (Ar): ریزو" at bounding box center [813, 231] width 624 height 22
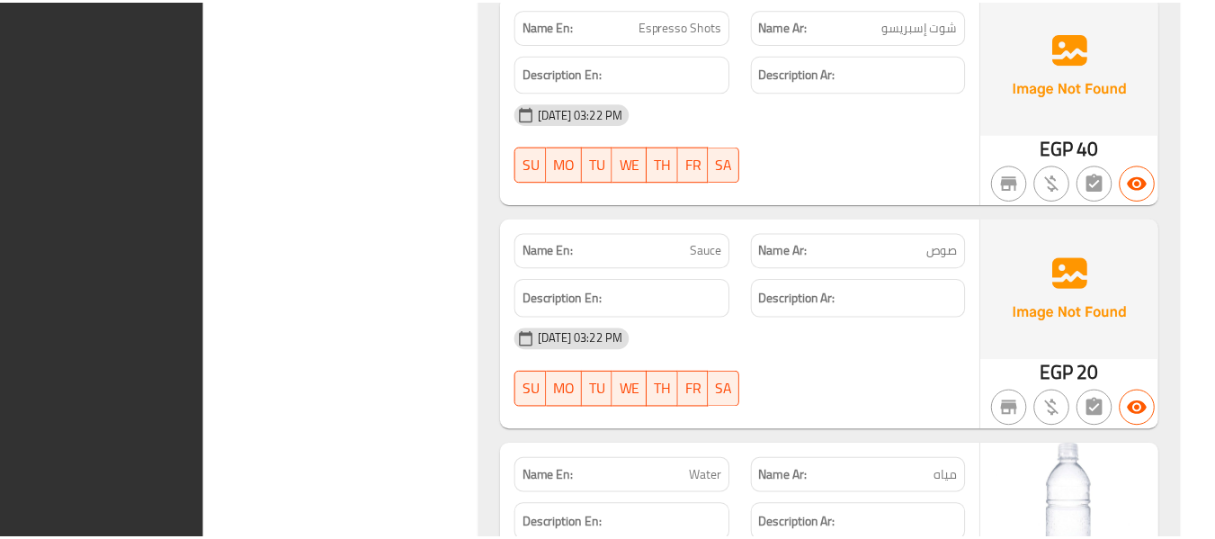
scroll to position [31659, 0]
